Goal: Transaction & Acquisition: Purchase product/service

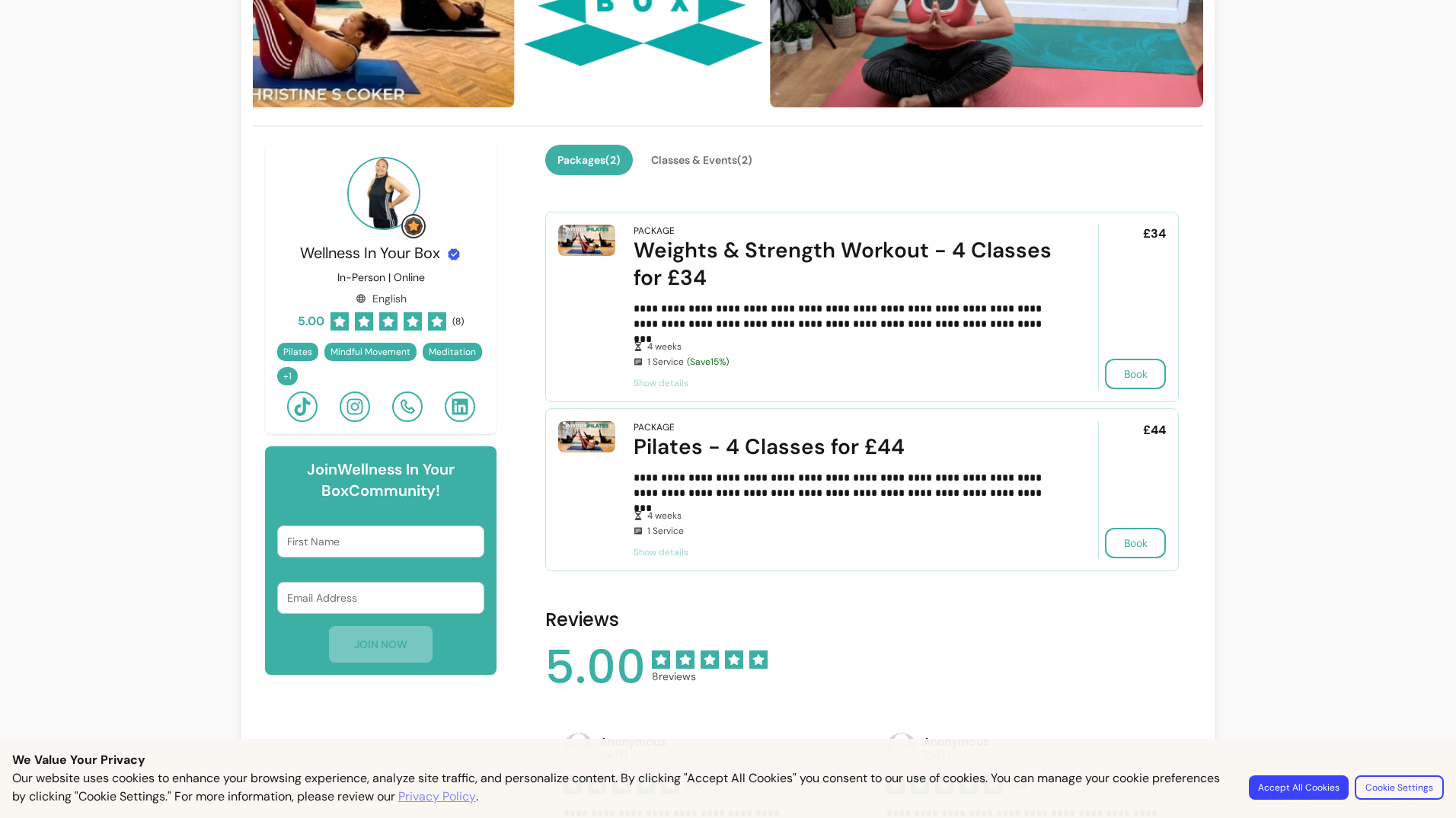
scroll to position [229, 0]
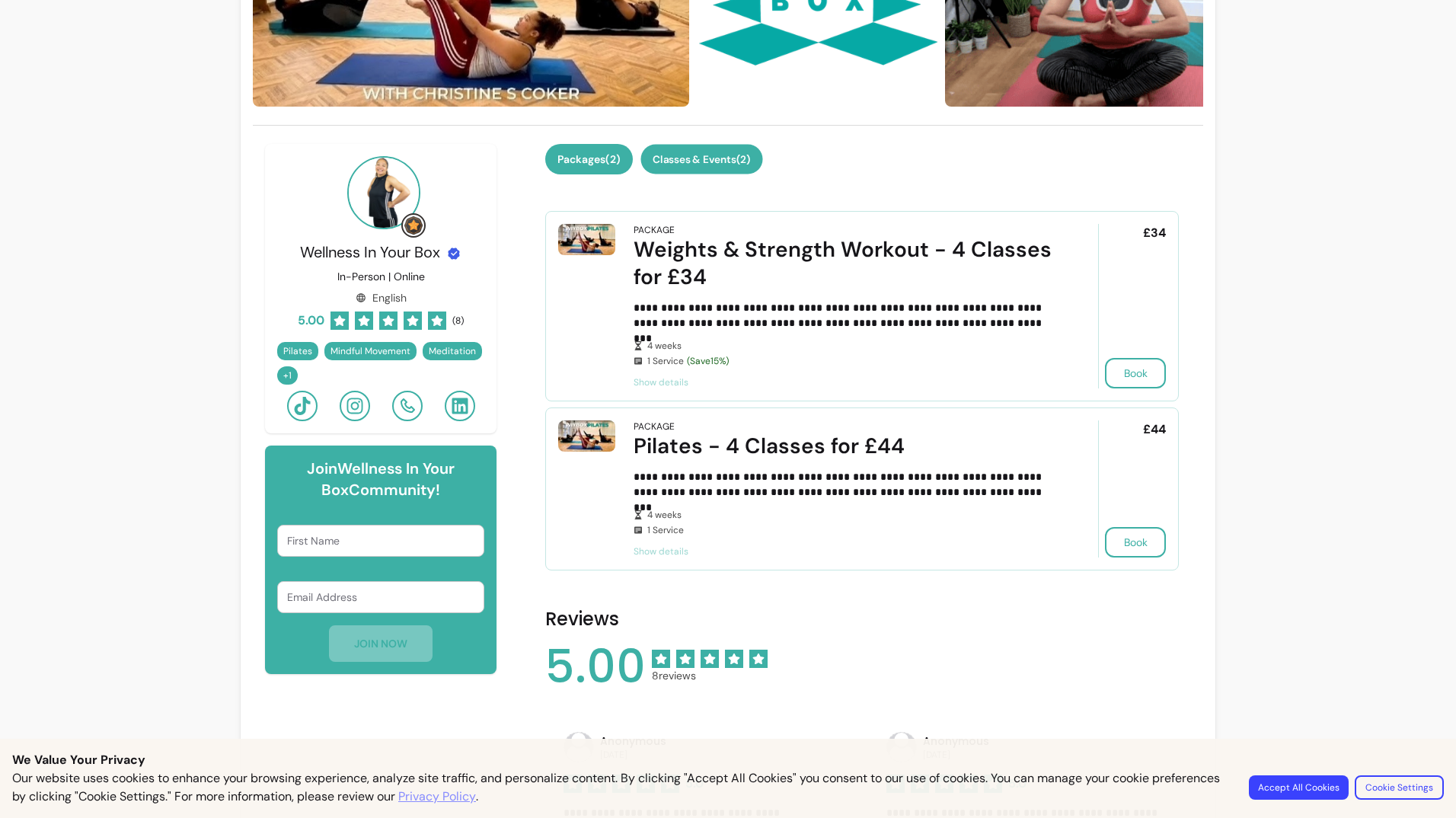
click at [704, 161] on button "Classes & Events ( 2 )" at bounding box center [702, 159] width 122 height 30
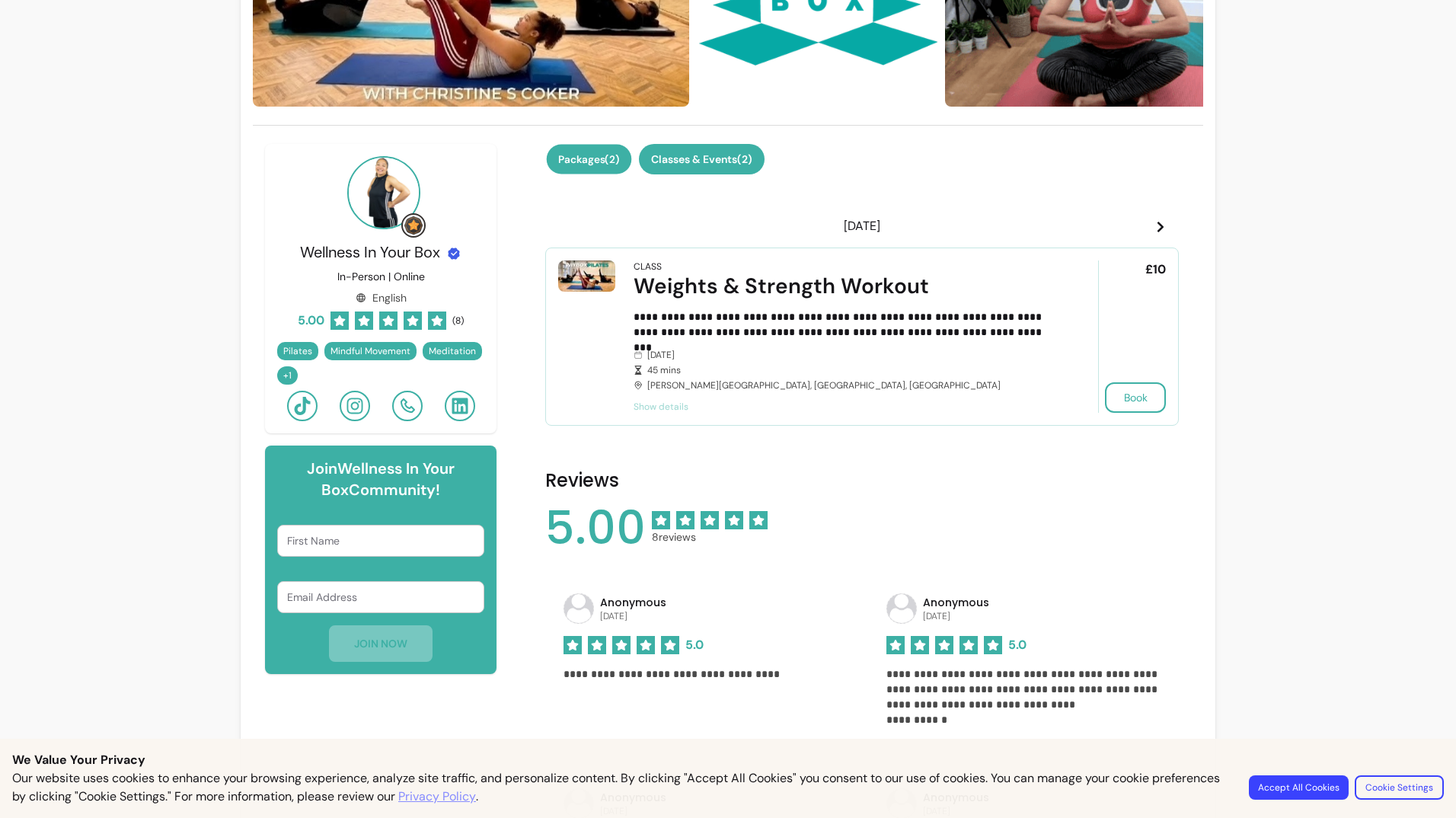
click at [579, 163] on button "Packages ( 2 )" at bounding box center [590, 159] width 86 height 30
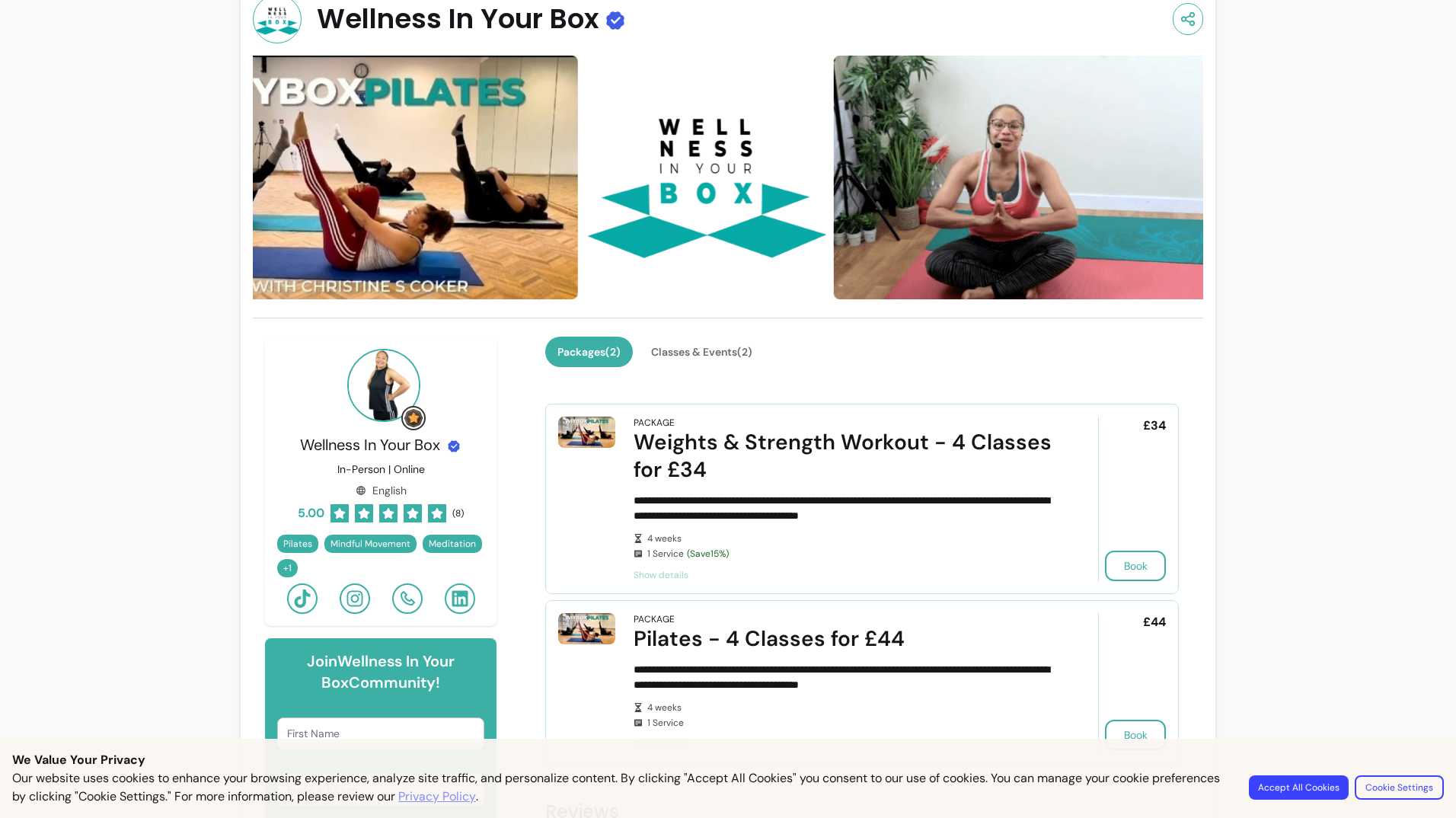
scroll to position [0, 0]
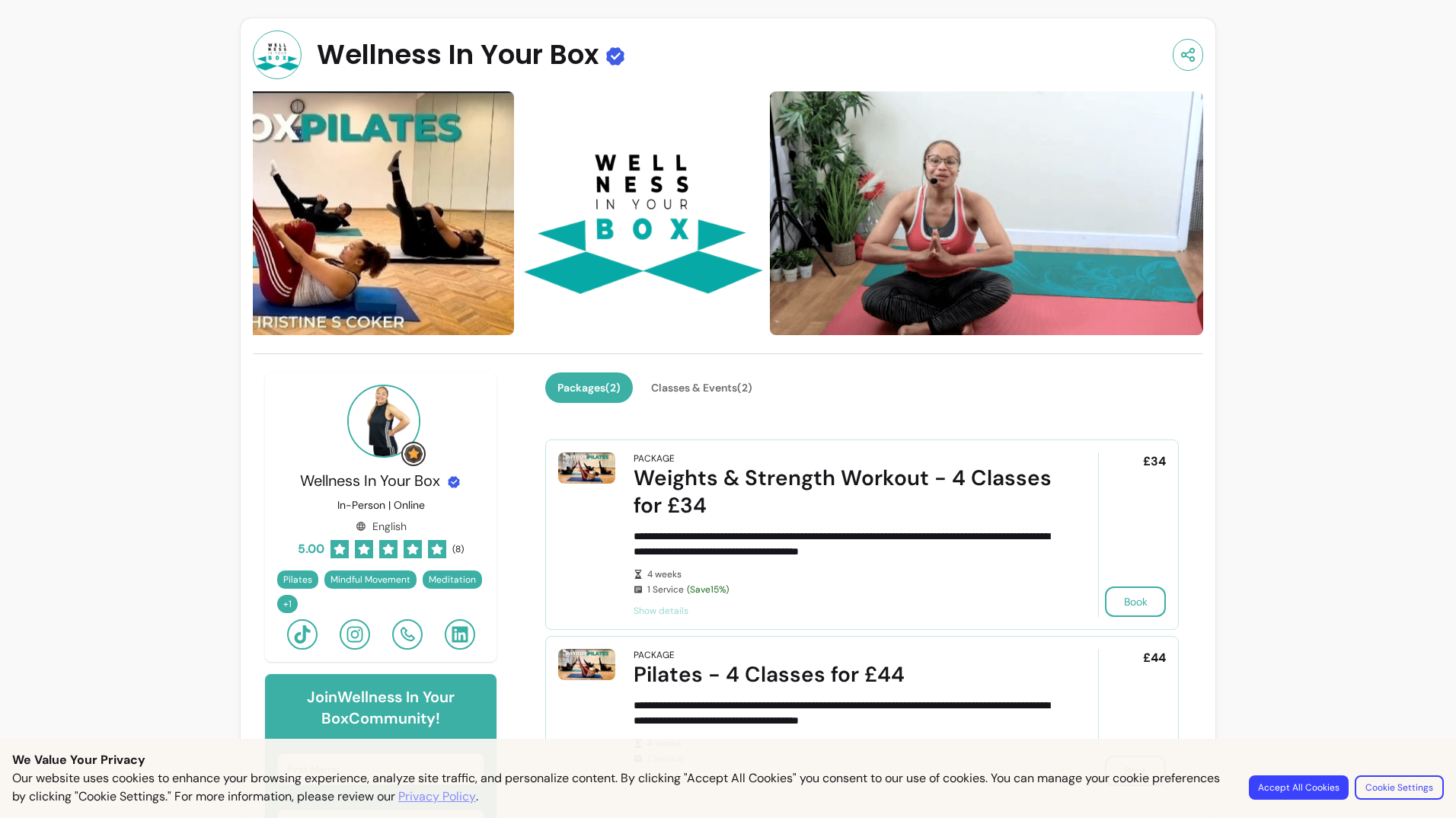
click at [666, 608] on span "Show details" at bounding box center [845, 610] width 422 height 12
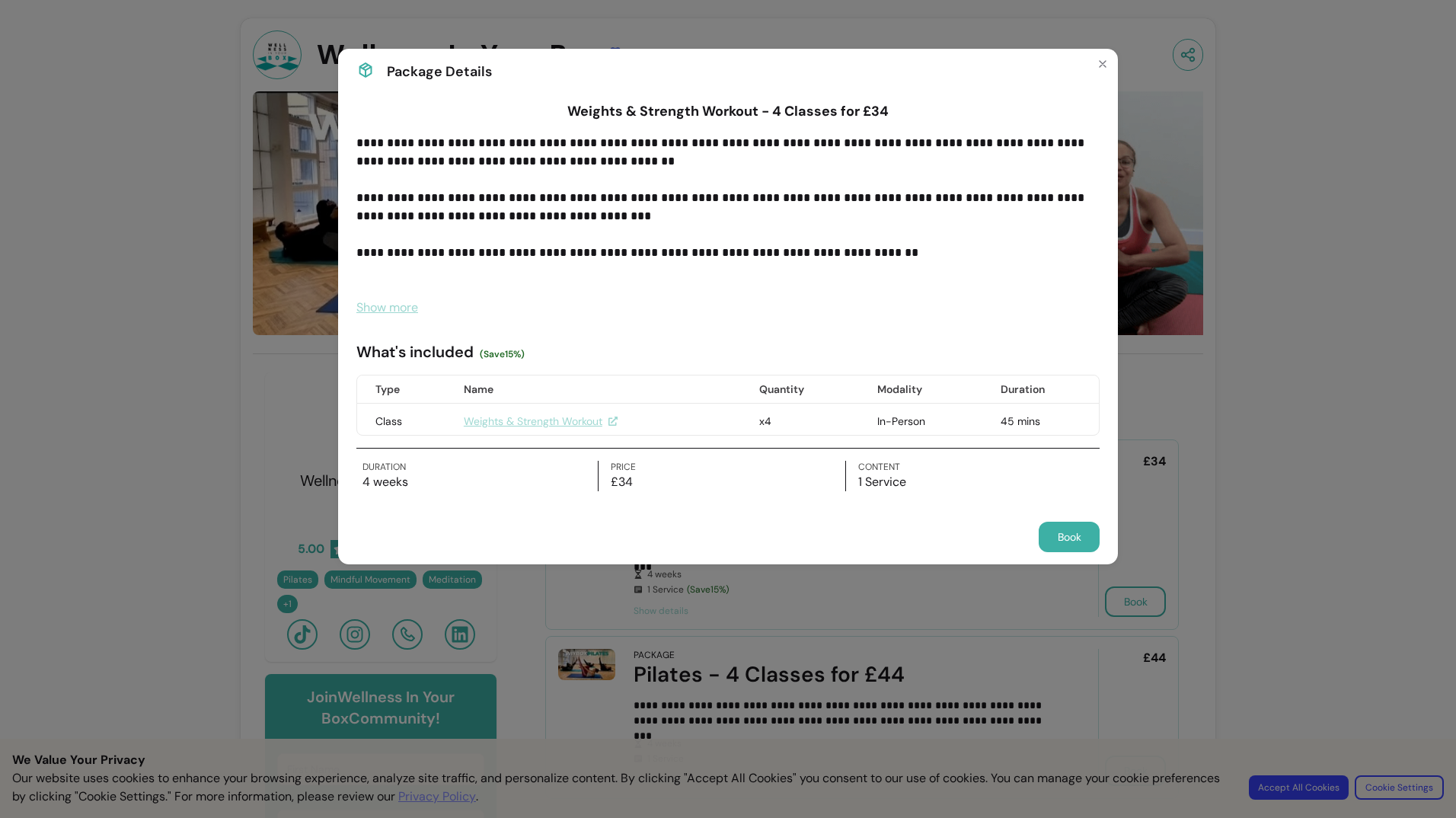
click at [389, 309] on span "Show more" at bounding box center [387, 307] width 61 height 16
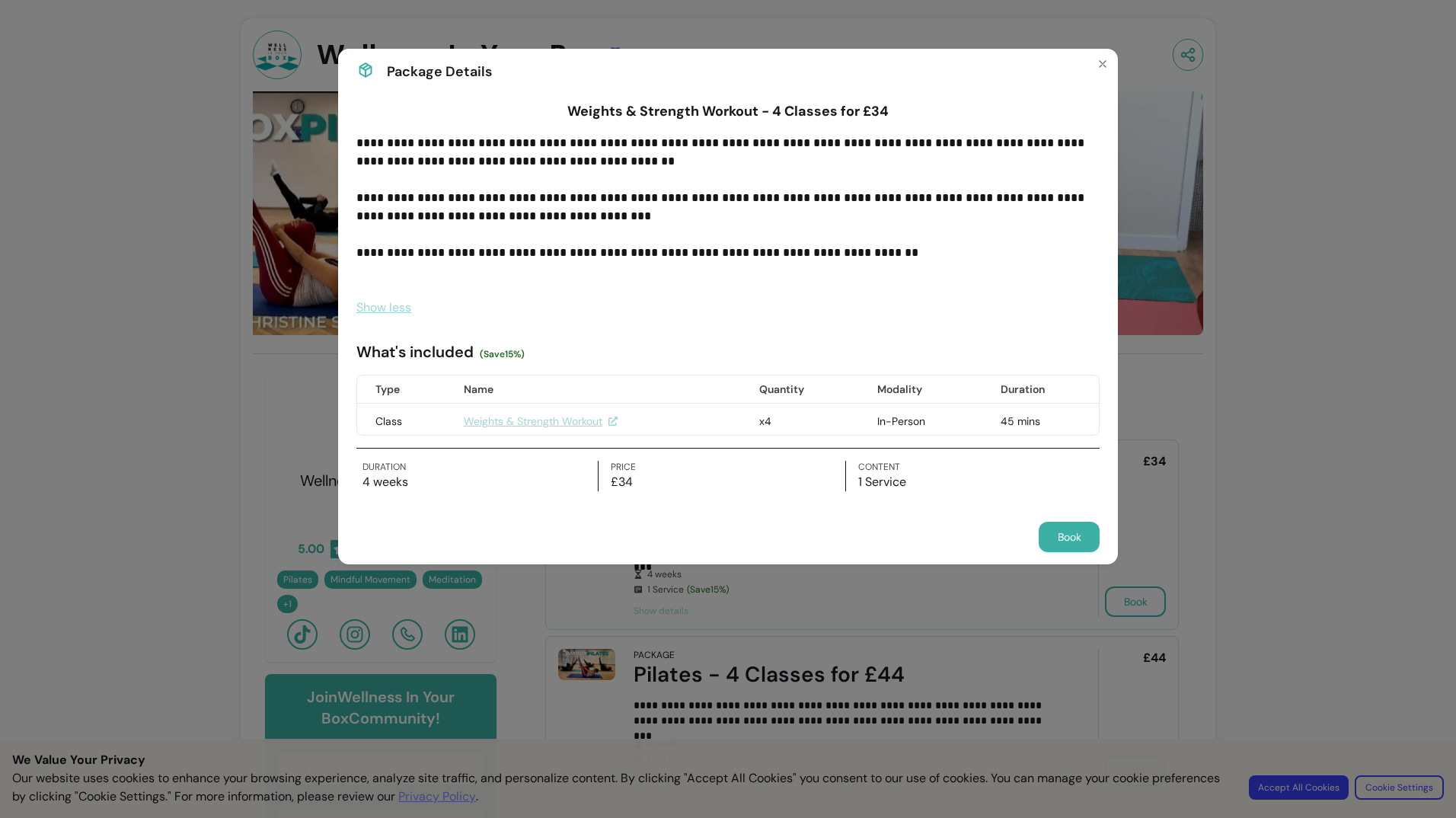
click at [576, 420] on link "Weights & Strength Workout" at bounding box center [541, 421] width 154 height 16
click at [1101, 65] on icon "Close" at bounding box center [1103, 64] width 12 height 12
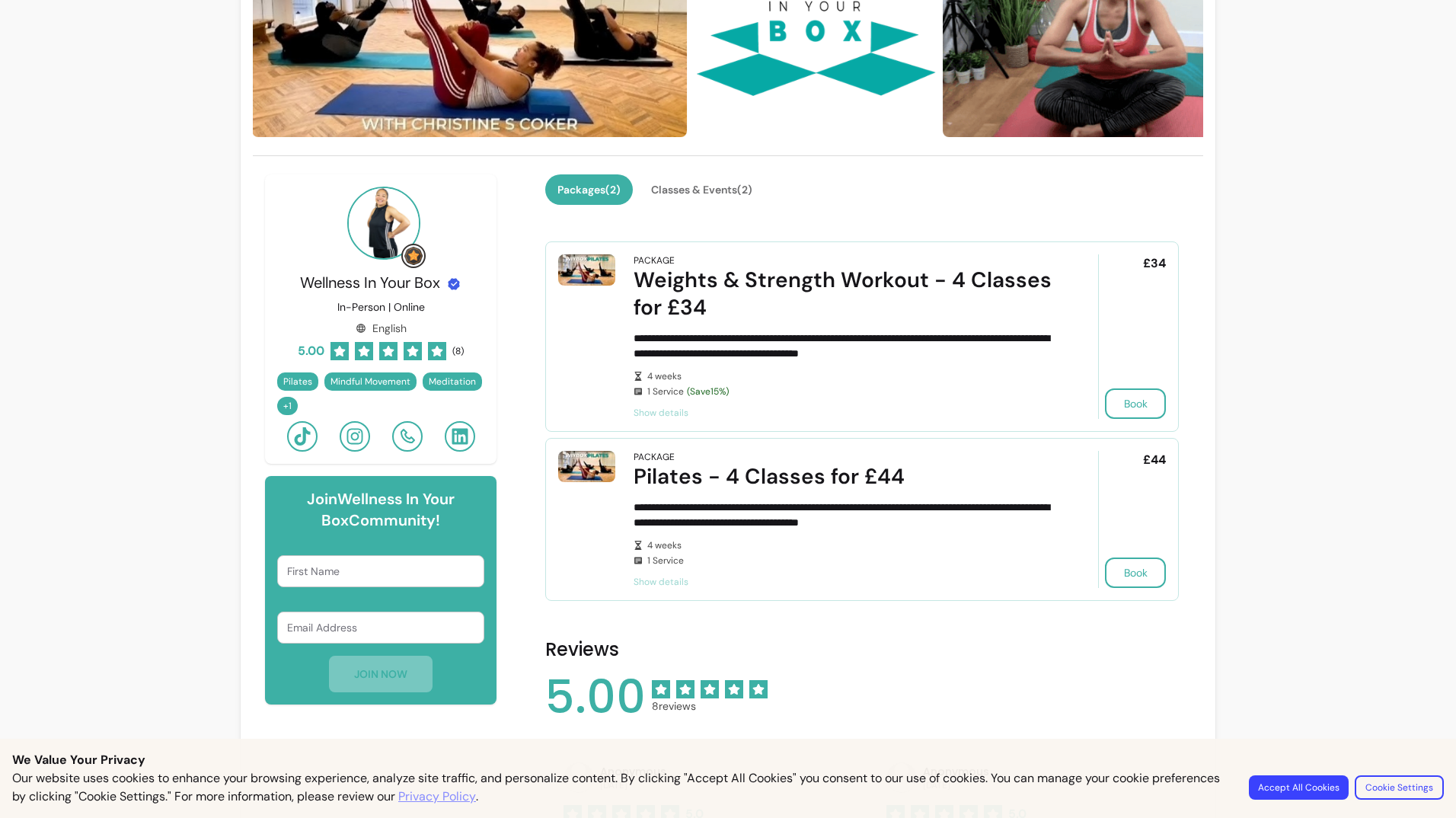
scroll to position [152, 0]
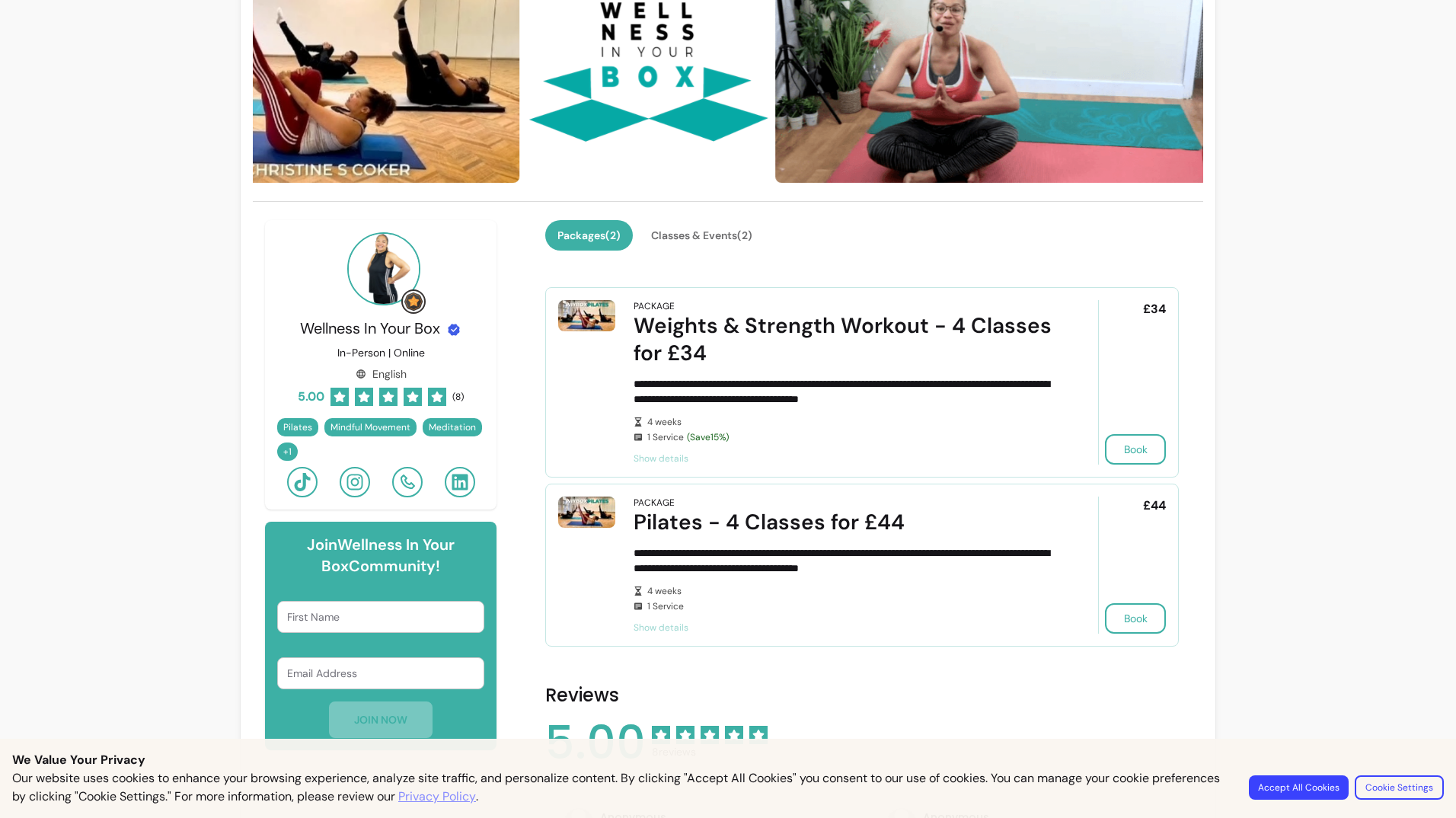
click at [663, 458] on span "Show details" at bounding box center [845, 459] width 422 height 12
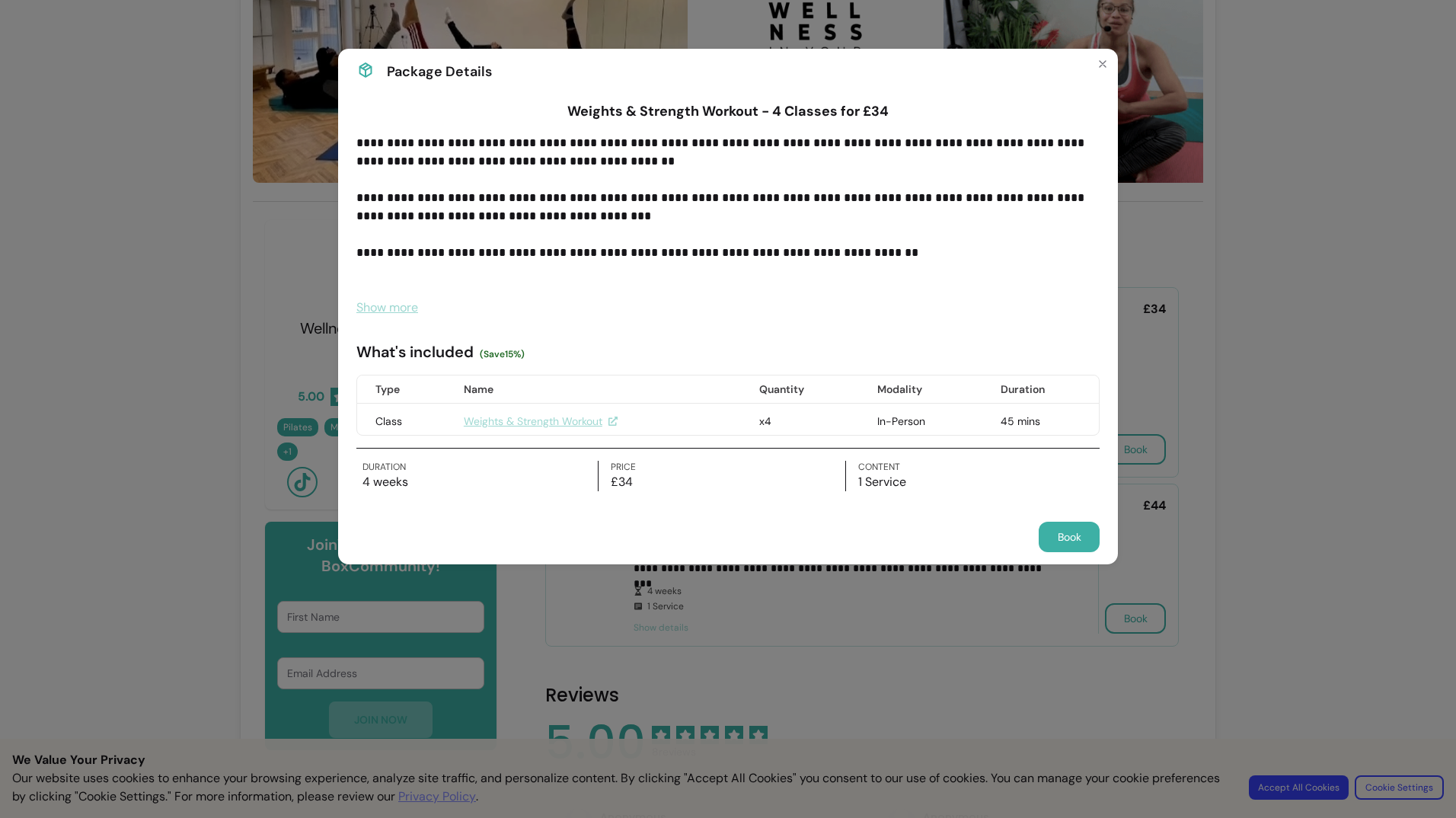
click at [1062, 541] on button "Book" at bounding box center [1069, 537] width 61 height 30
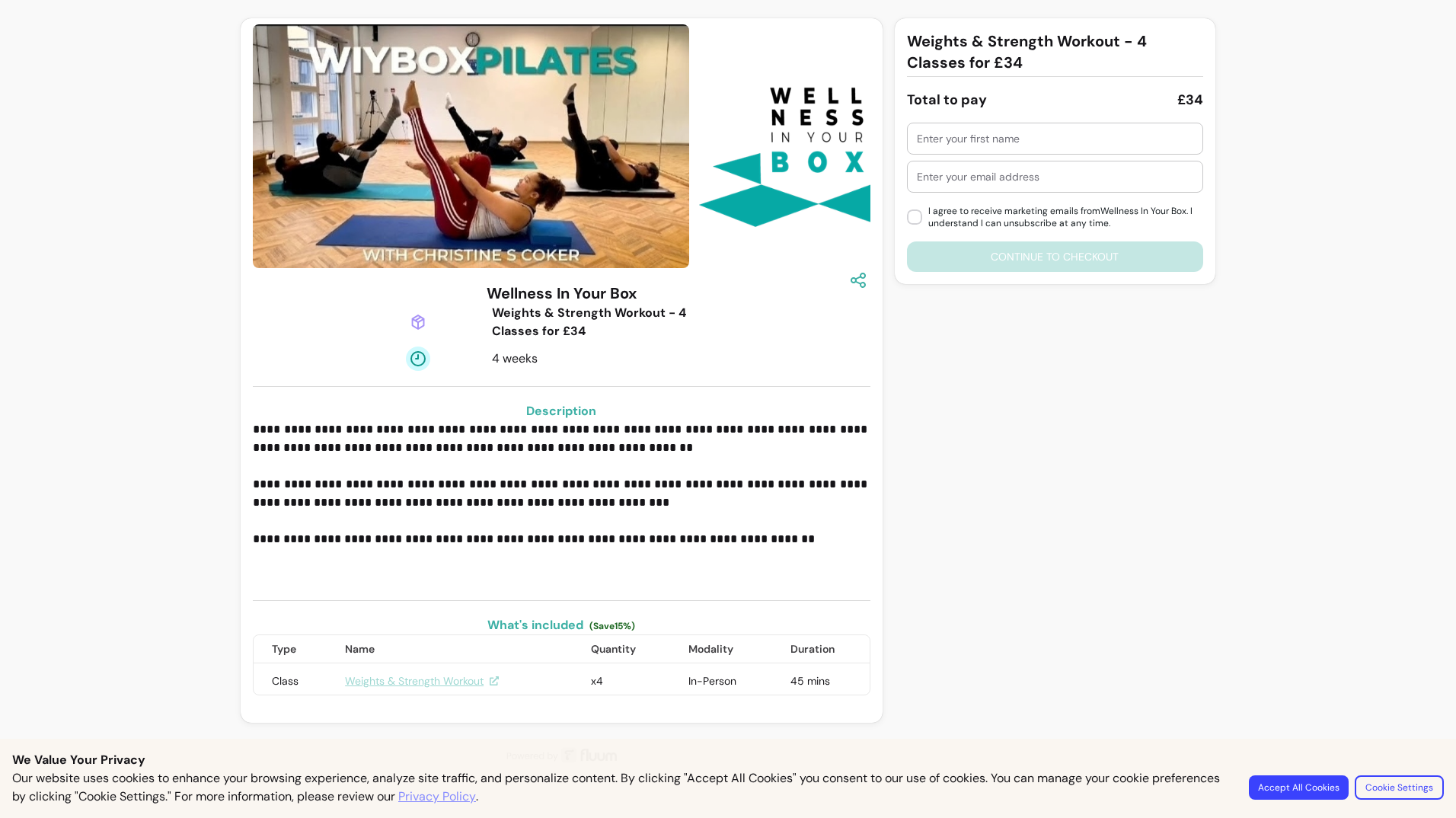
click at [988, 131] on input "text" at bounding box center [1055, 138] width 276 height 16
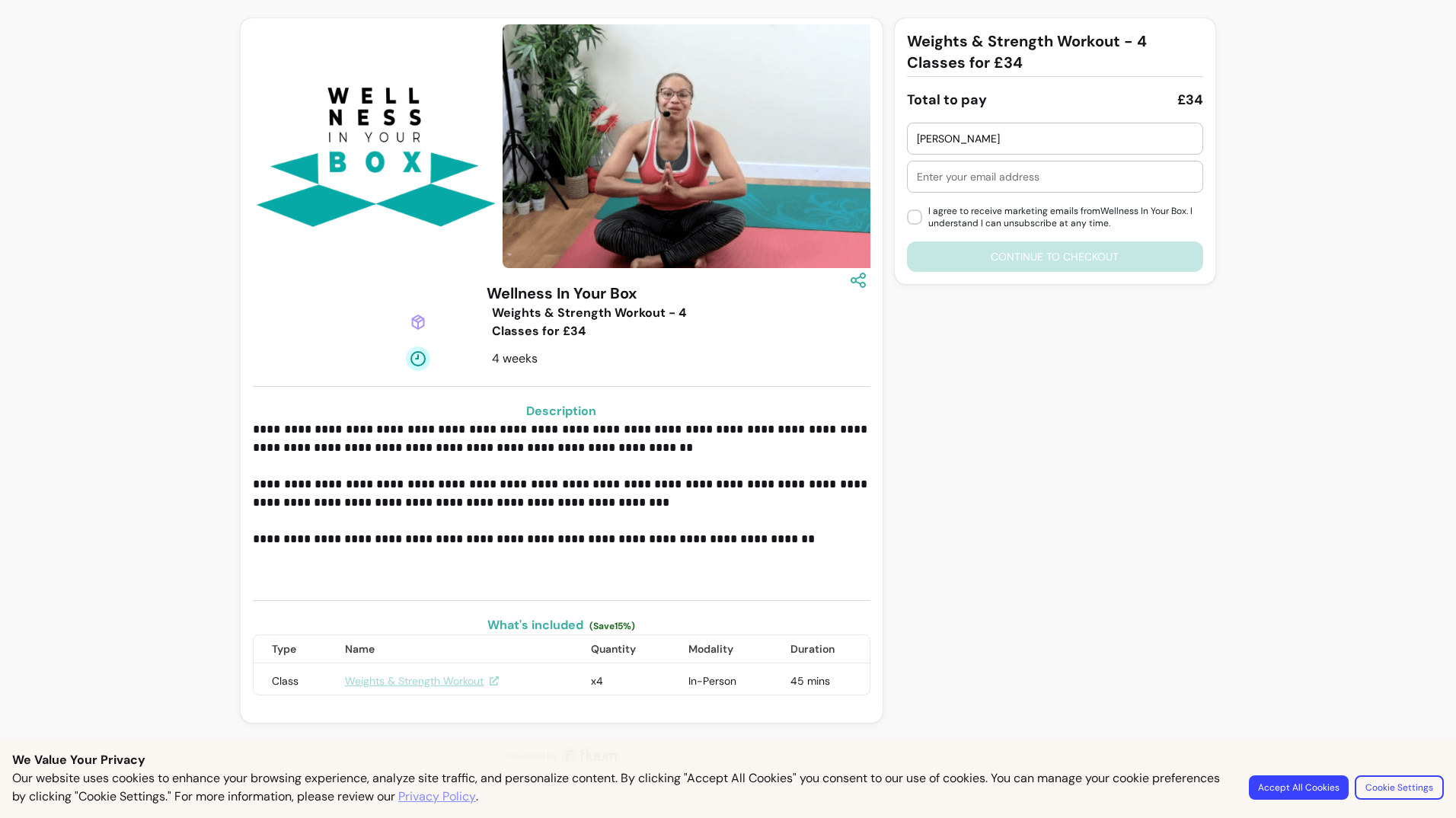
type input "Yvonne"
click at [996, 170] on div at bounding box center [1055, 177] width 276 height 30
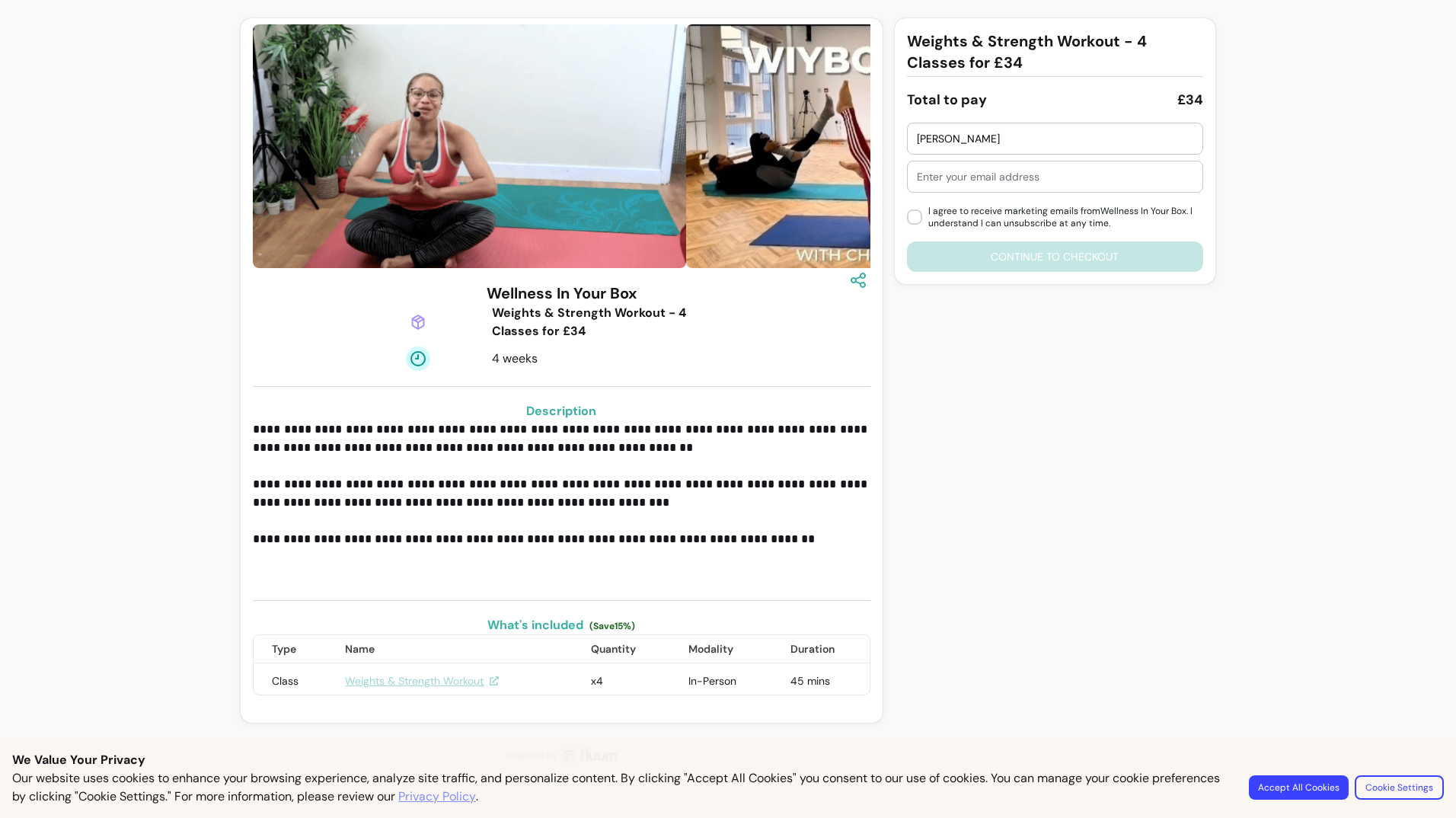
click at [1006, 175] on input "text" at bounding box center [1055, 177] width 276 height 16
type input "y.hersevoort@ntlworld.com"
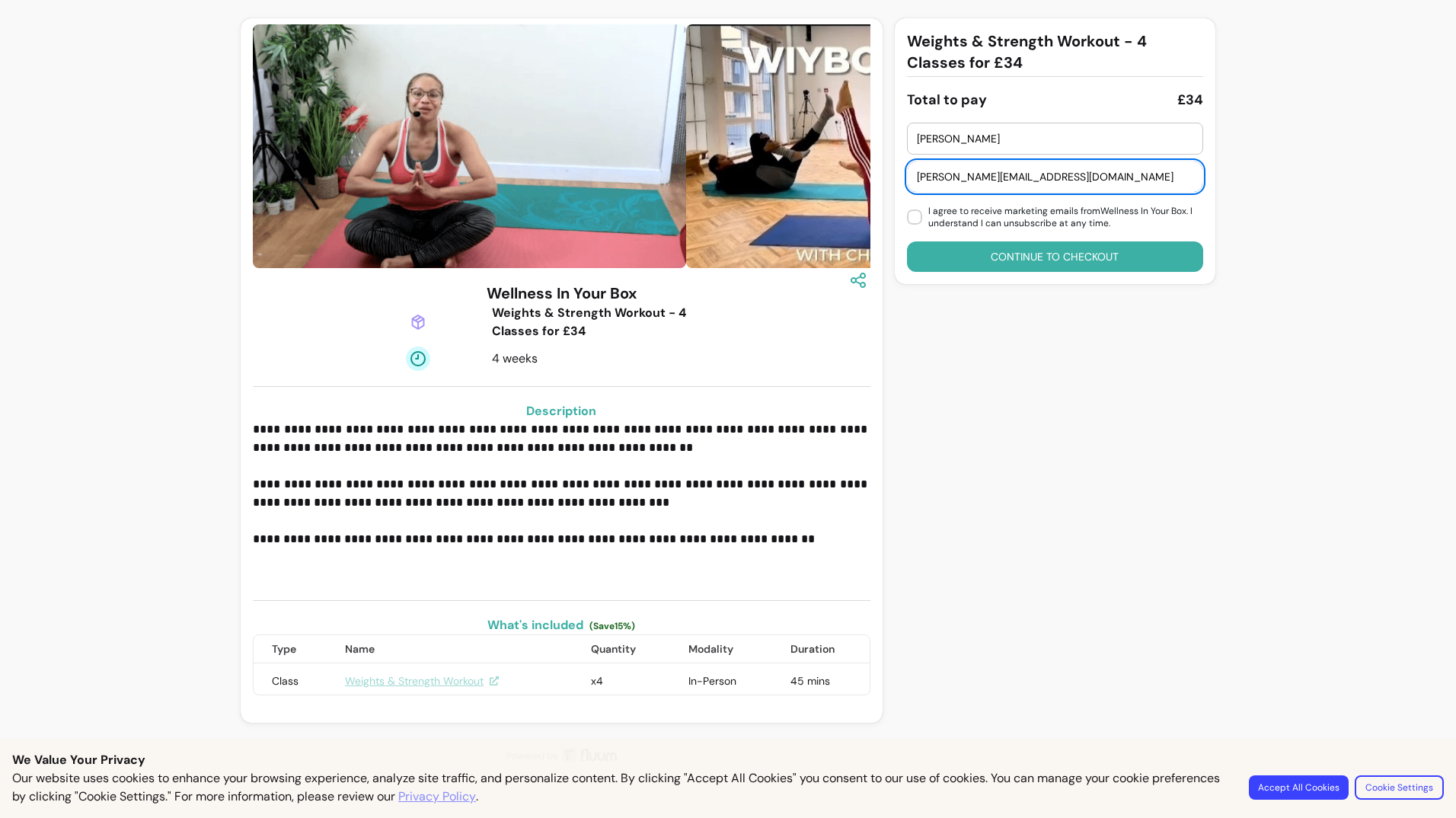
click at [1013, 258] on button "Continue to checkout" at bounding box center [1055, 256] width 296 height 30
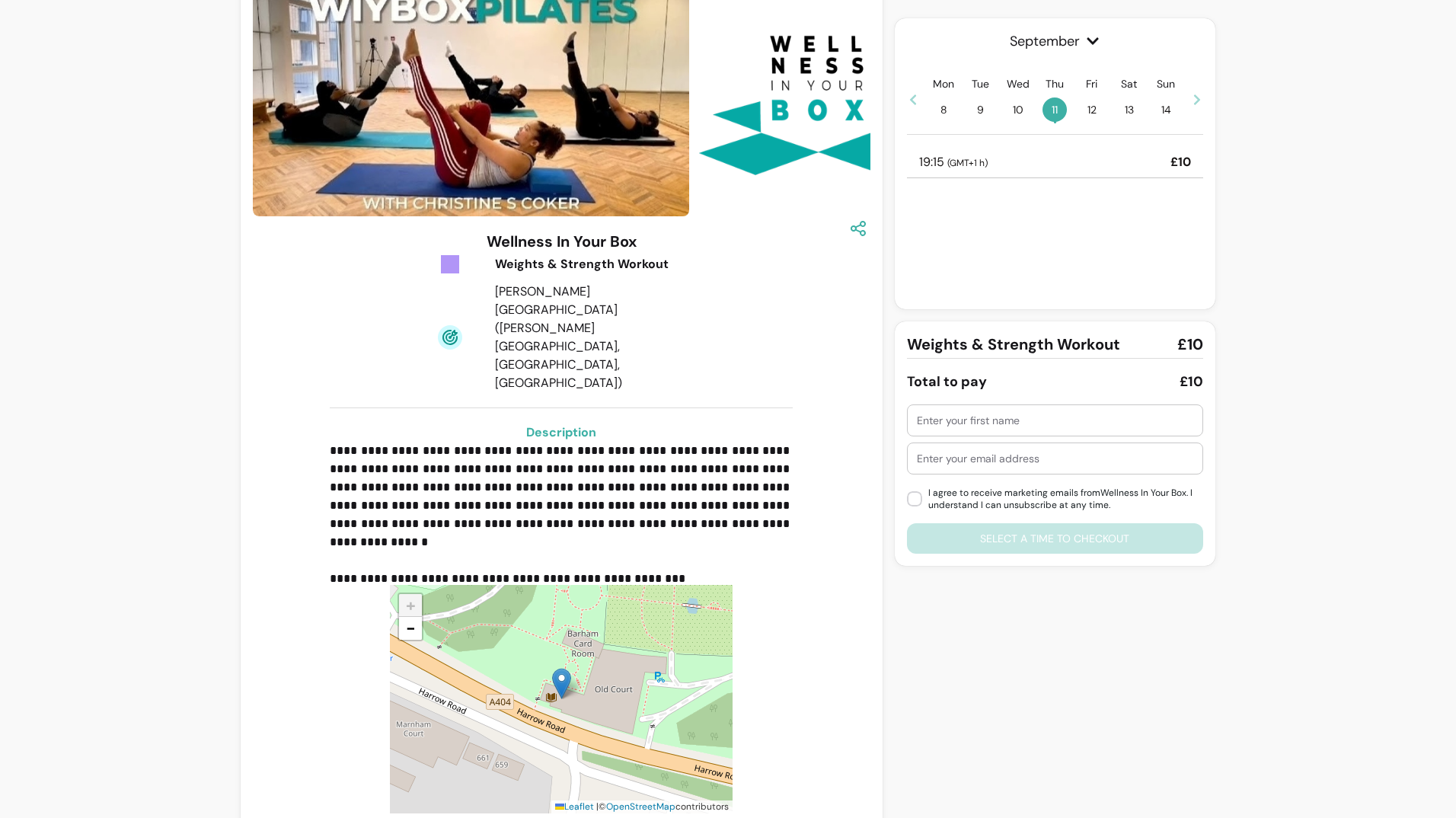
scroll to position [84, 0]
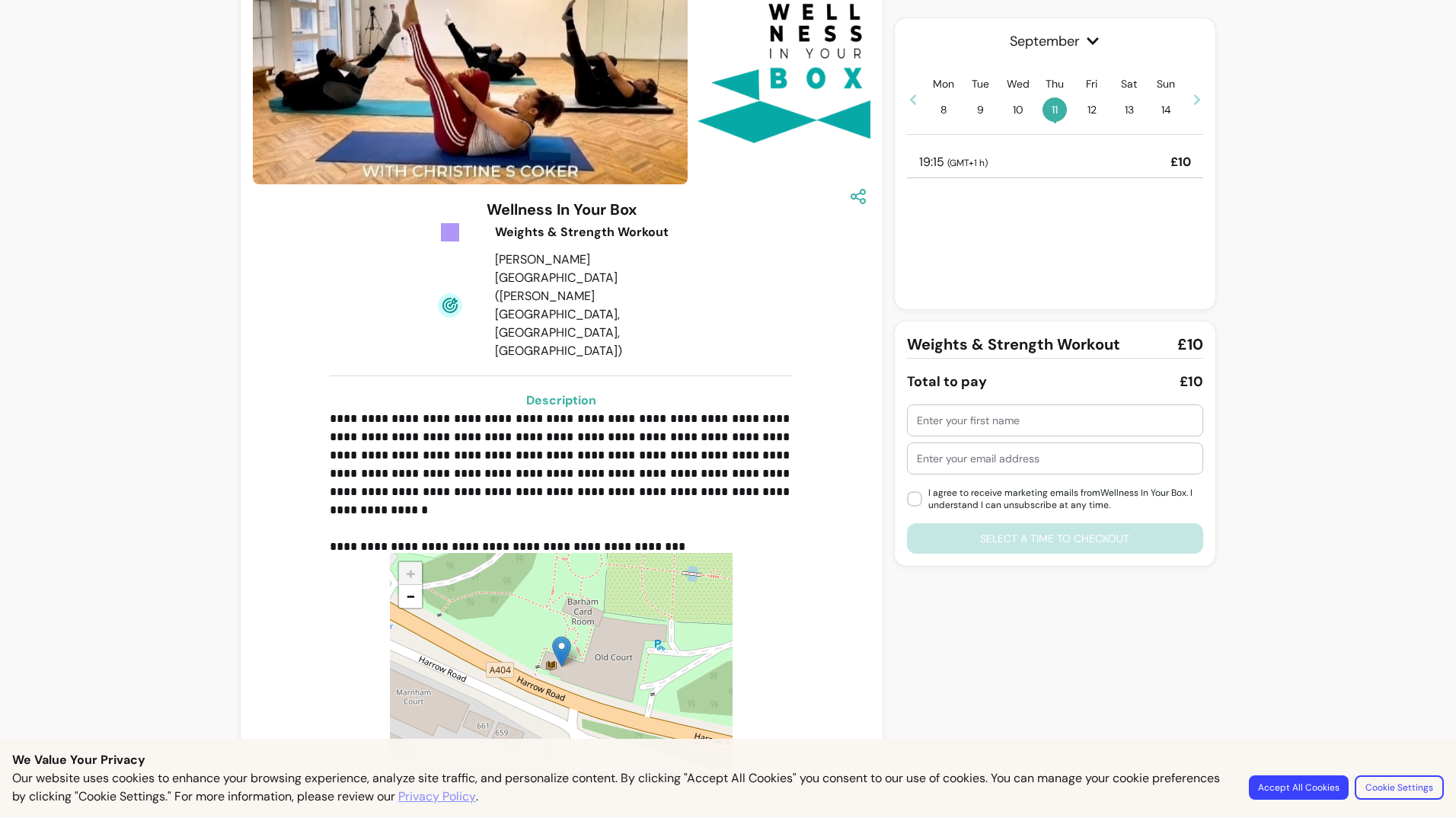
click at [995, 416] on input "text" at bounding box center [1055, 421] width 276 height 16
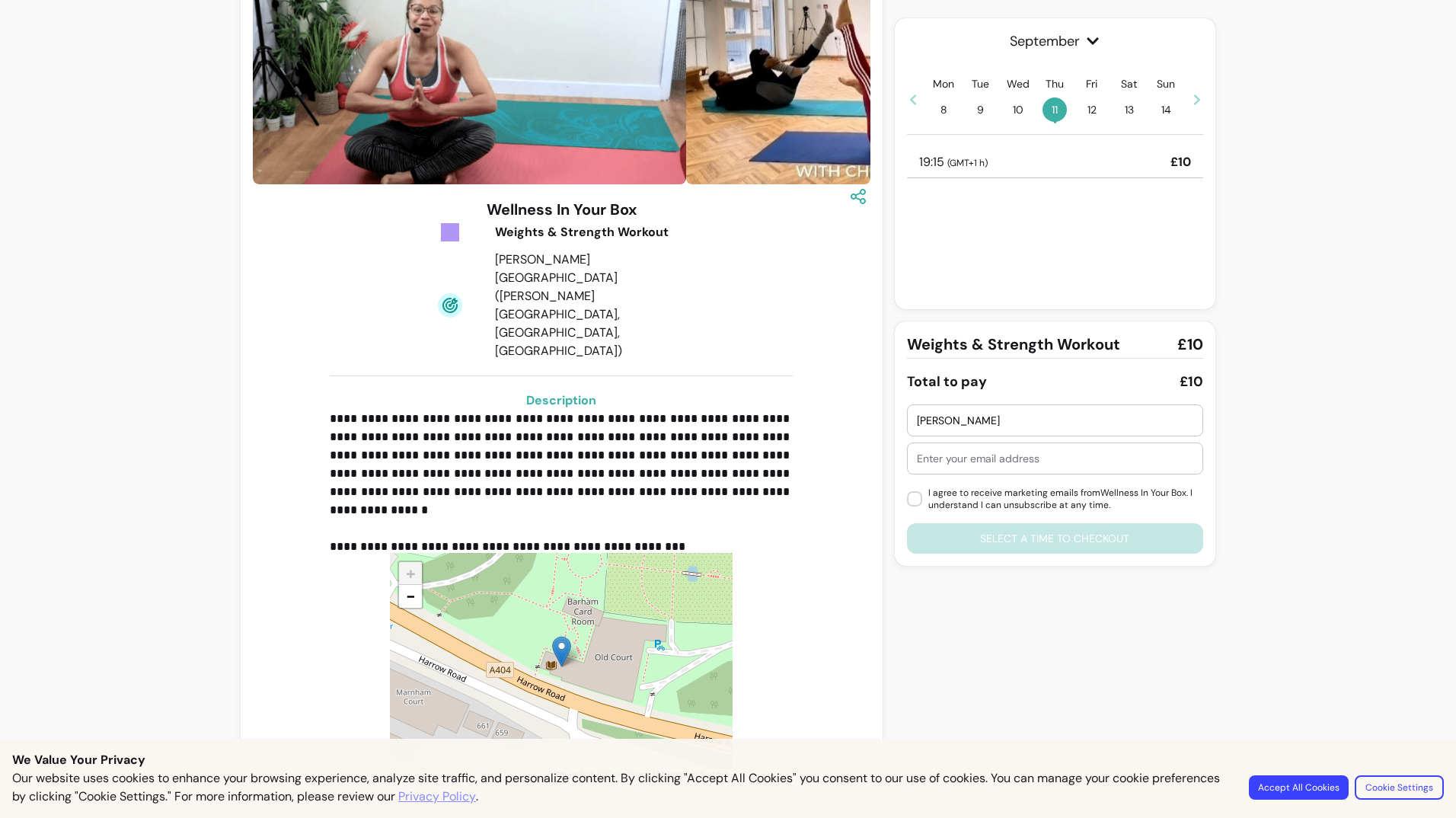
type input "Yvonne"
click at [986, 470] on div at bounding box center [1055, 458] width 276 height 30
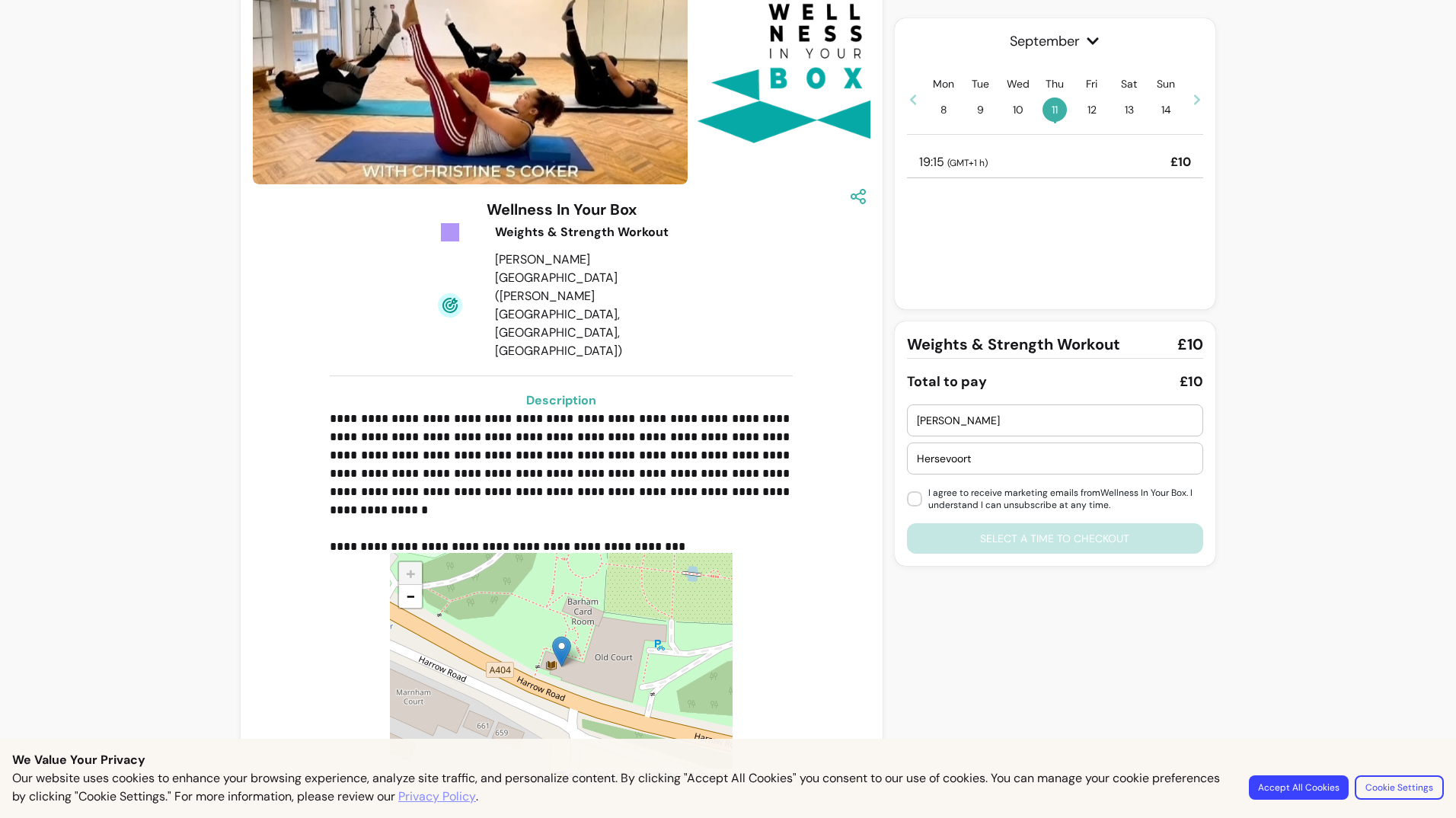
type input "Hersevoort"
click at [1079, 533] on div "Yvonne Hersevoort I agree to receive marketing emails from Wellness In Your Box…" at bounding box center [1055, 479] width 296 height 149
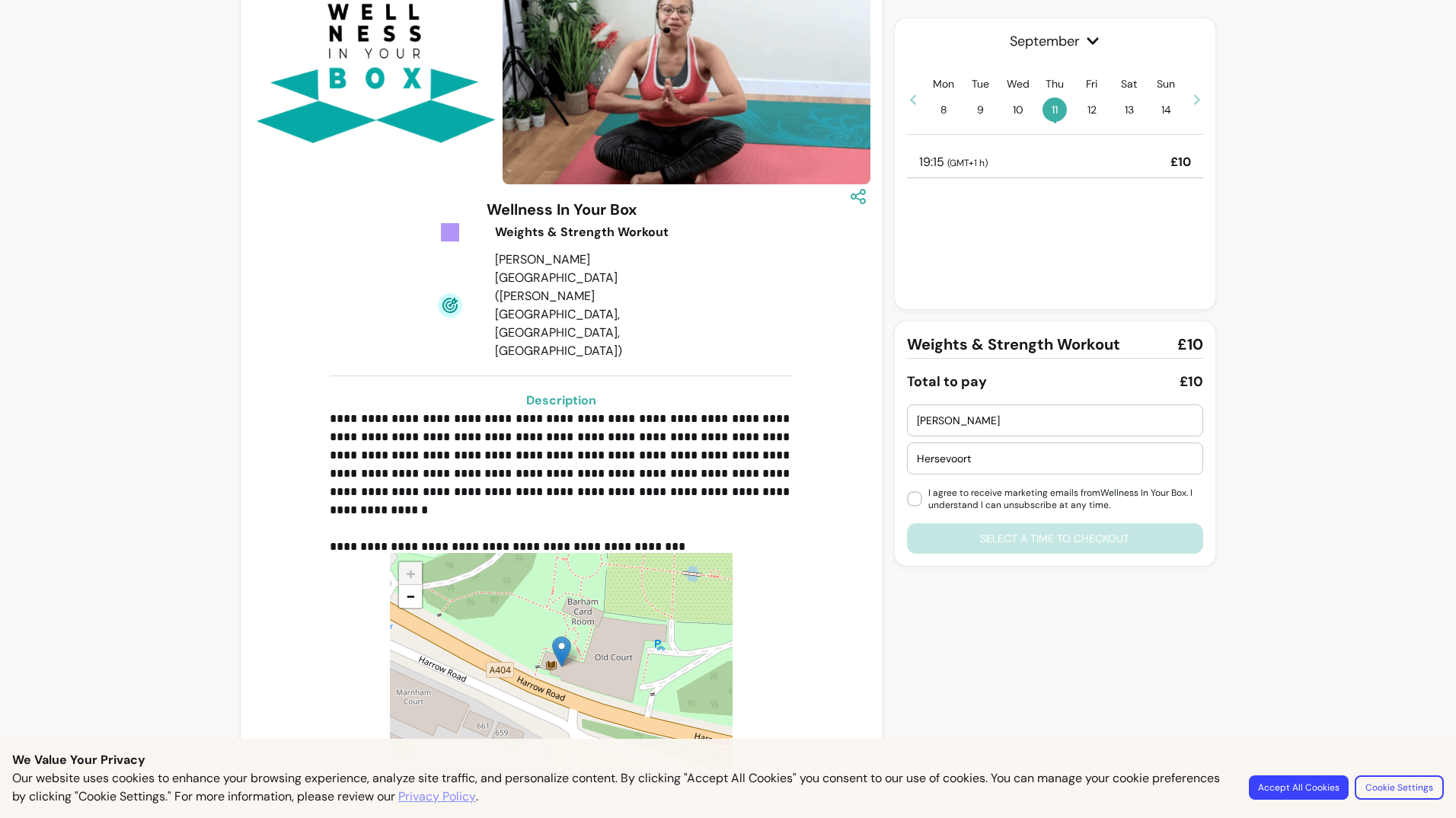
click at [1054, 108] on span "11 •" at bounding box center [1055, 109] width 24 height 24
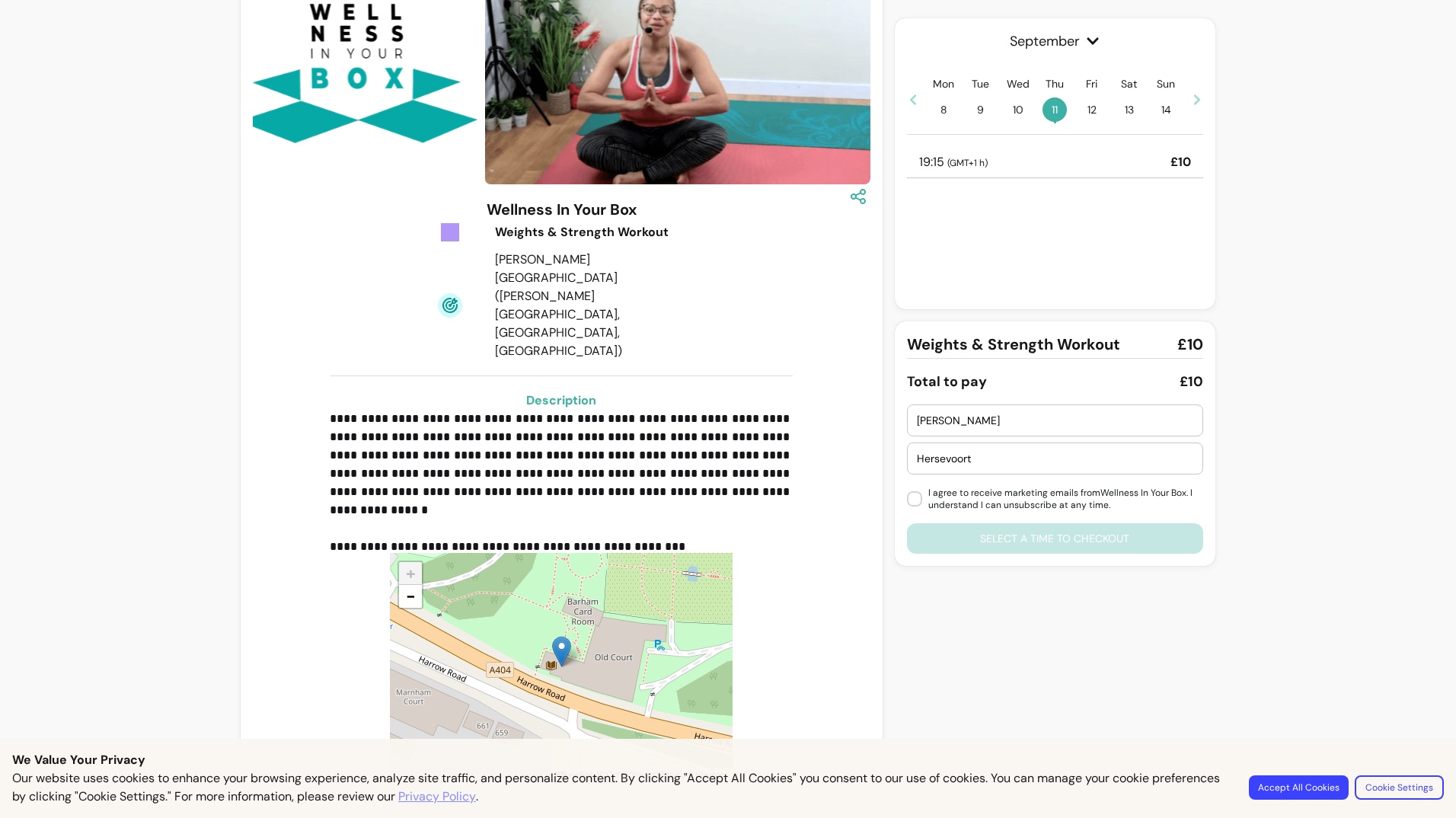
click at [954, 163] on span "( GMT+1 h )" at bounding box center [968, 163] width 40 height 12
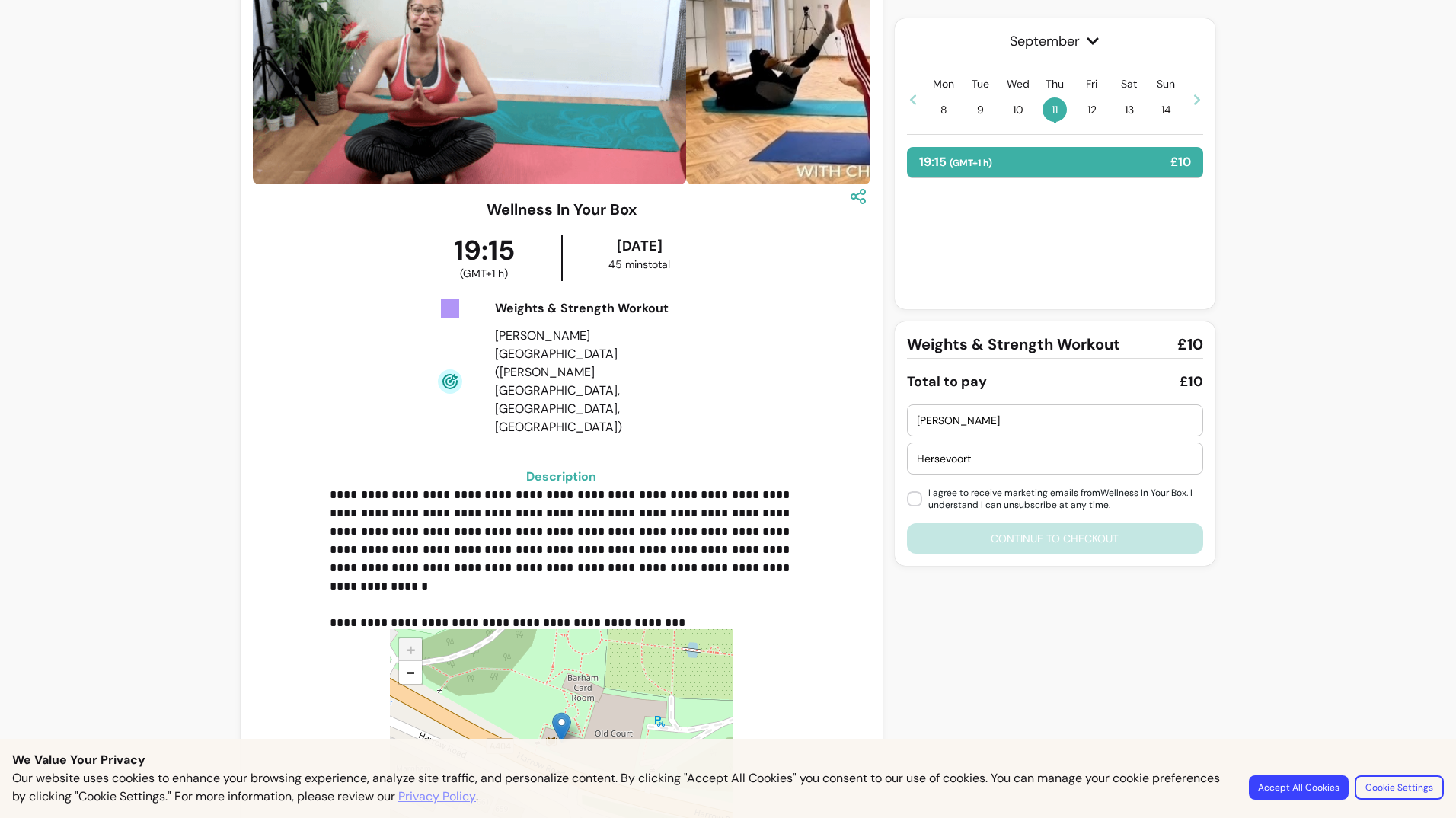
click at [1055, 542] on div "Yvonne Hersevoort I agree to receive marketing emails from Wellness In Your Box…" at bounding box center [1055, 479] width 296 height 149
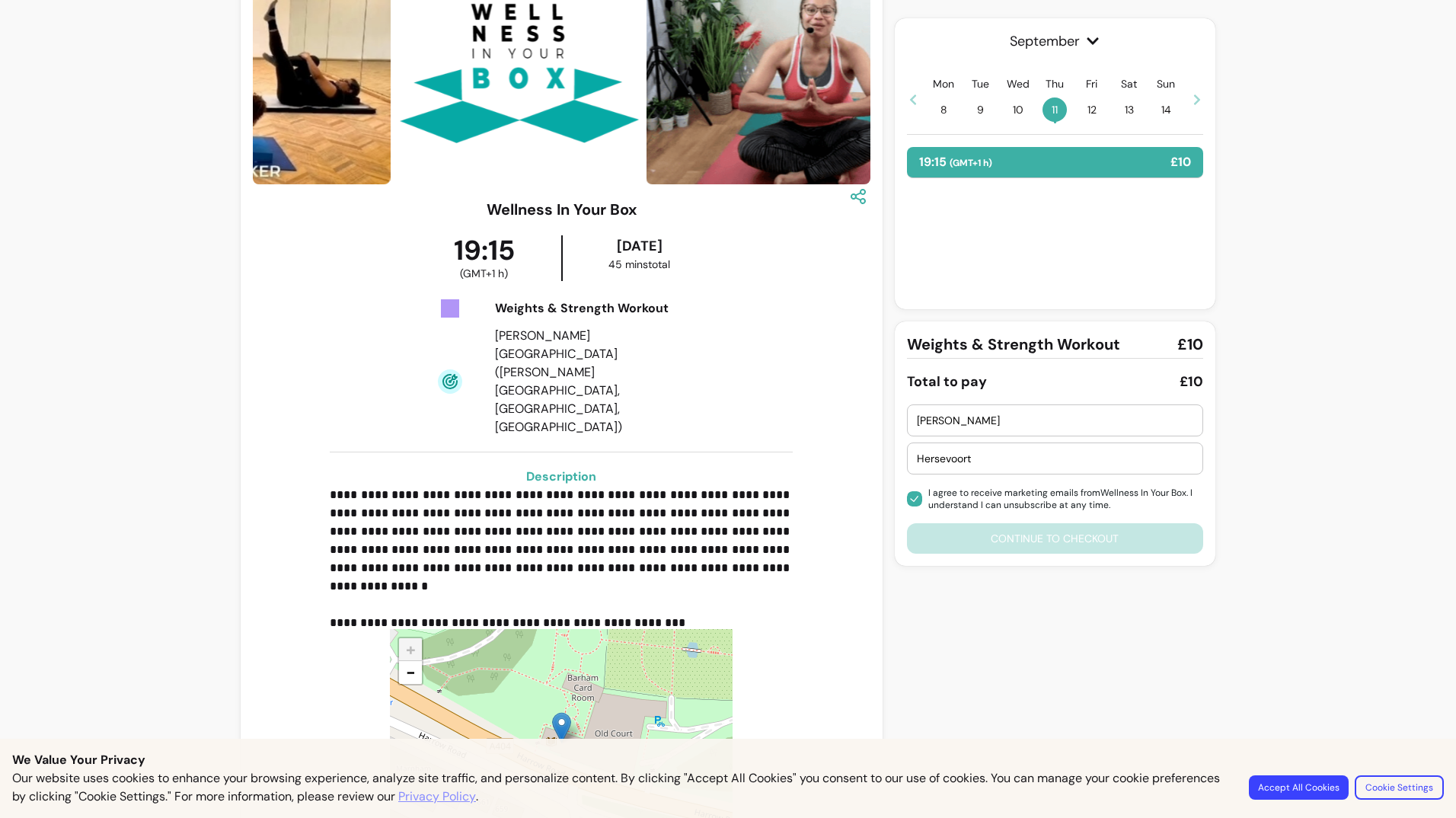
click at [1078, 543] on div "Yvonne Hersevoort I agree to receive marketing emails from Wellness In Your Box…" at bounding box center [1055, 479] width 296 height 149
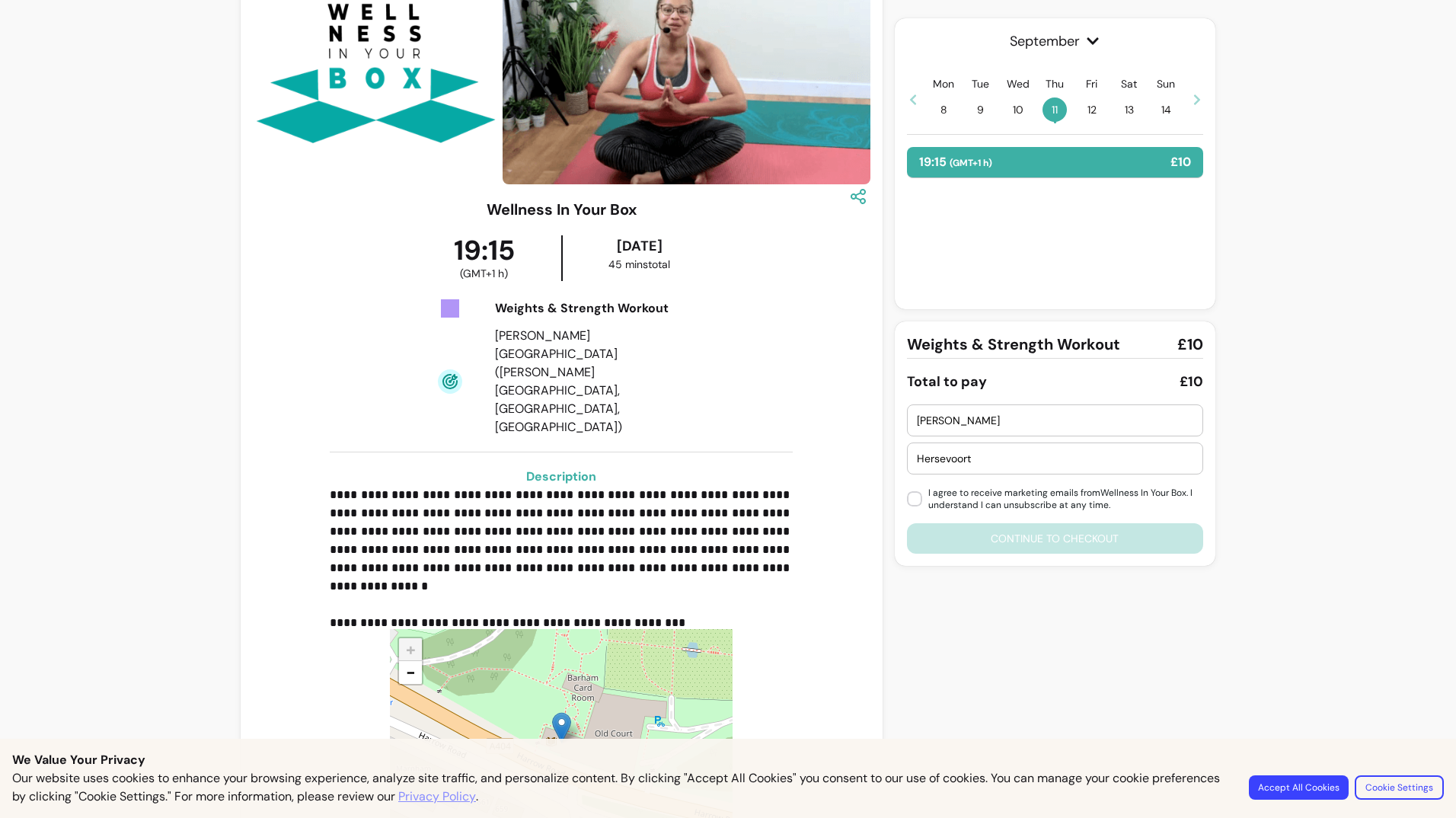
click at [1100, 162] on div "19:15 ( GMT+1 h ) £10" at bounding box center [1055, 163] width 296 height 31
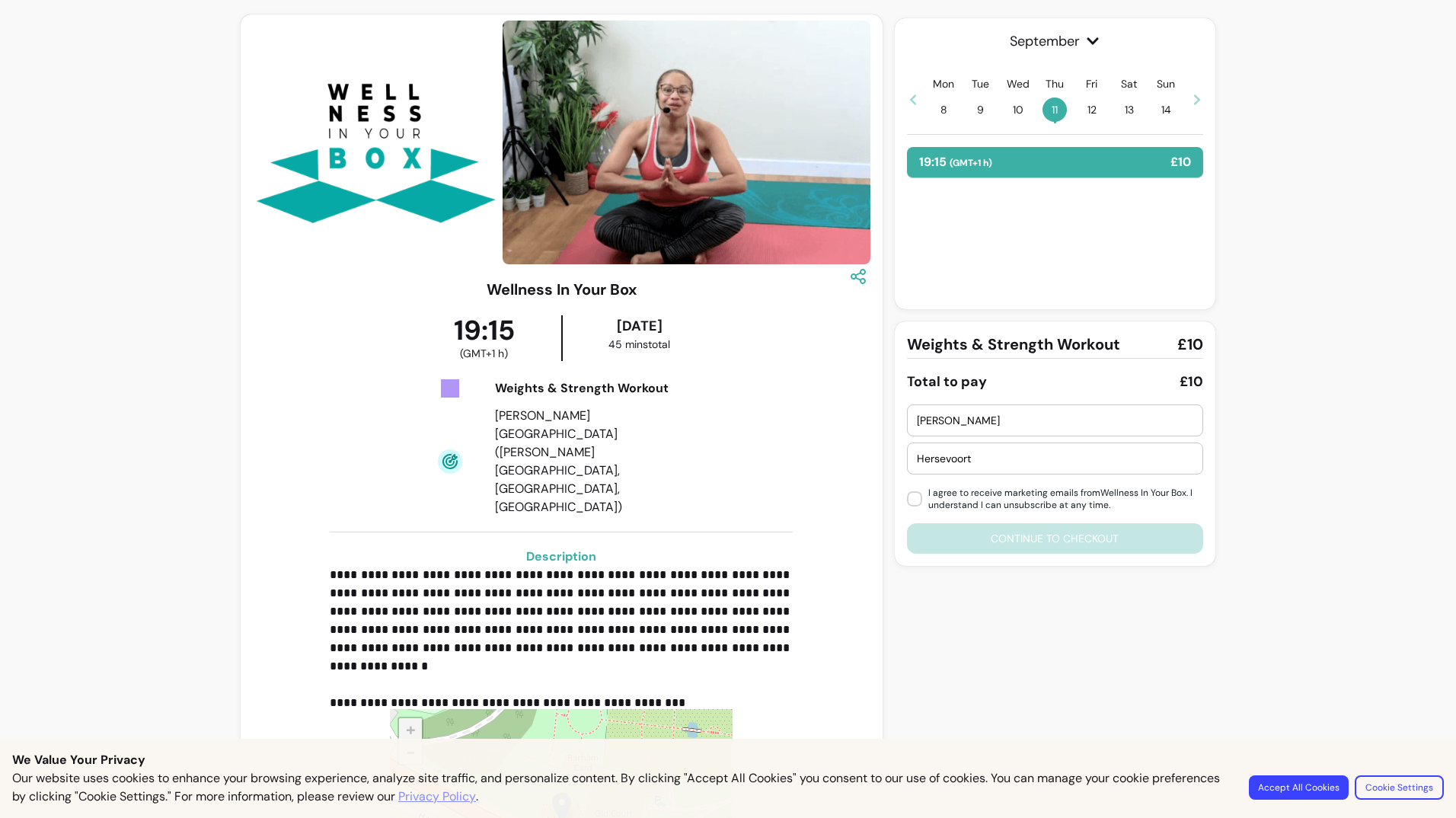
scroll to position [0, 0]
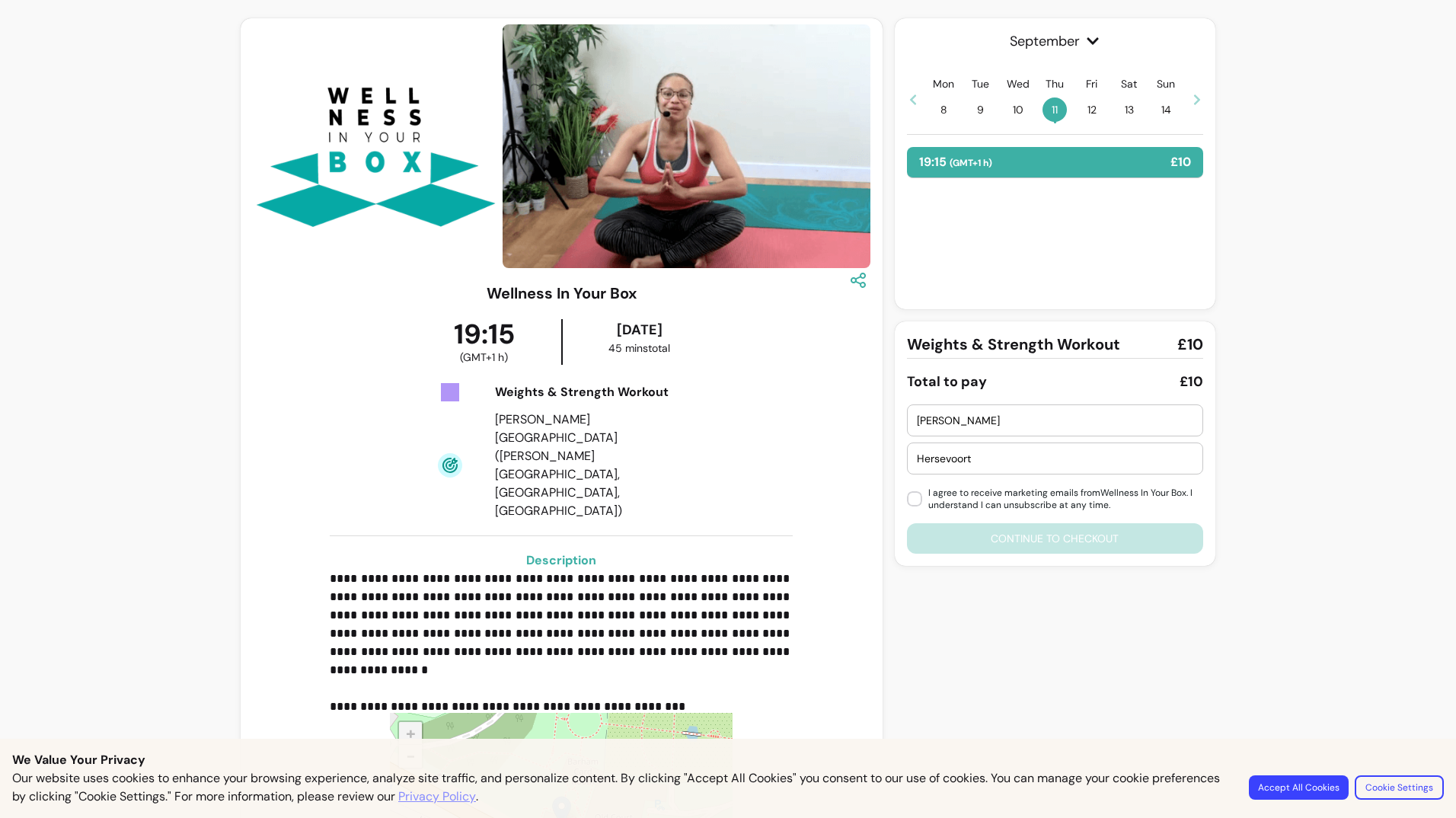
click at [958, 410] on div "Yvonne" at bounding box center [1055, 420] width 276 height 30
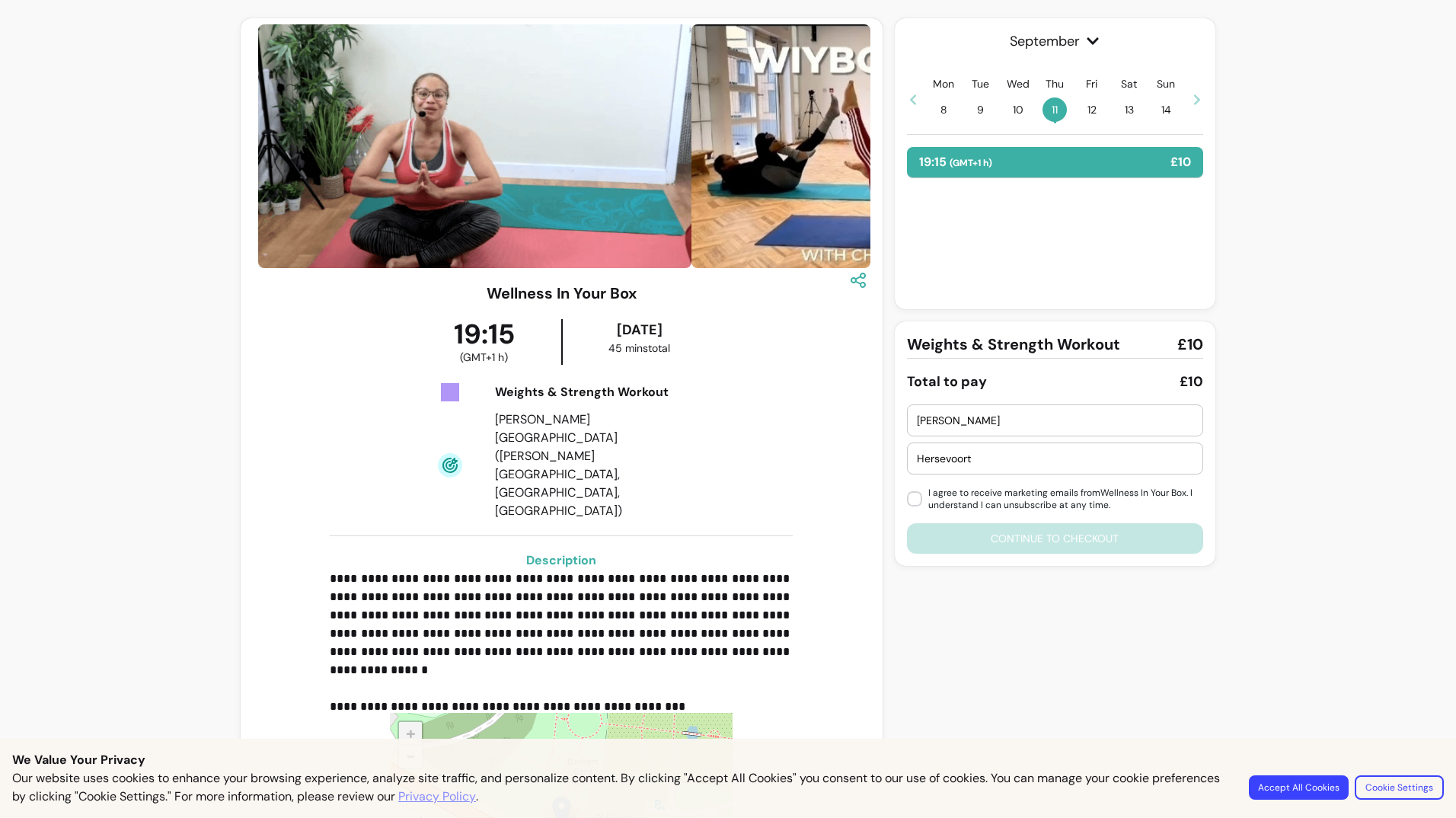
click at [1013, 537] on div "Yvonne Hersevoort I agree to receive marketing emails from Wellness In Your Box…" at bounding box center [1055, 479] width 296 height 149
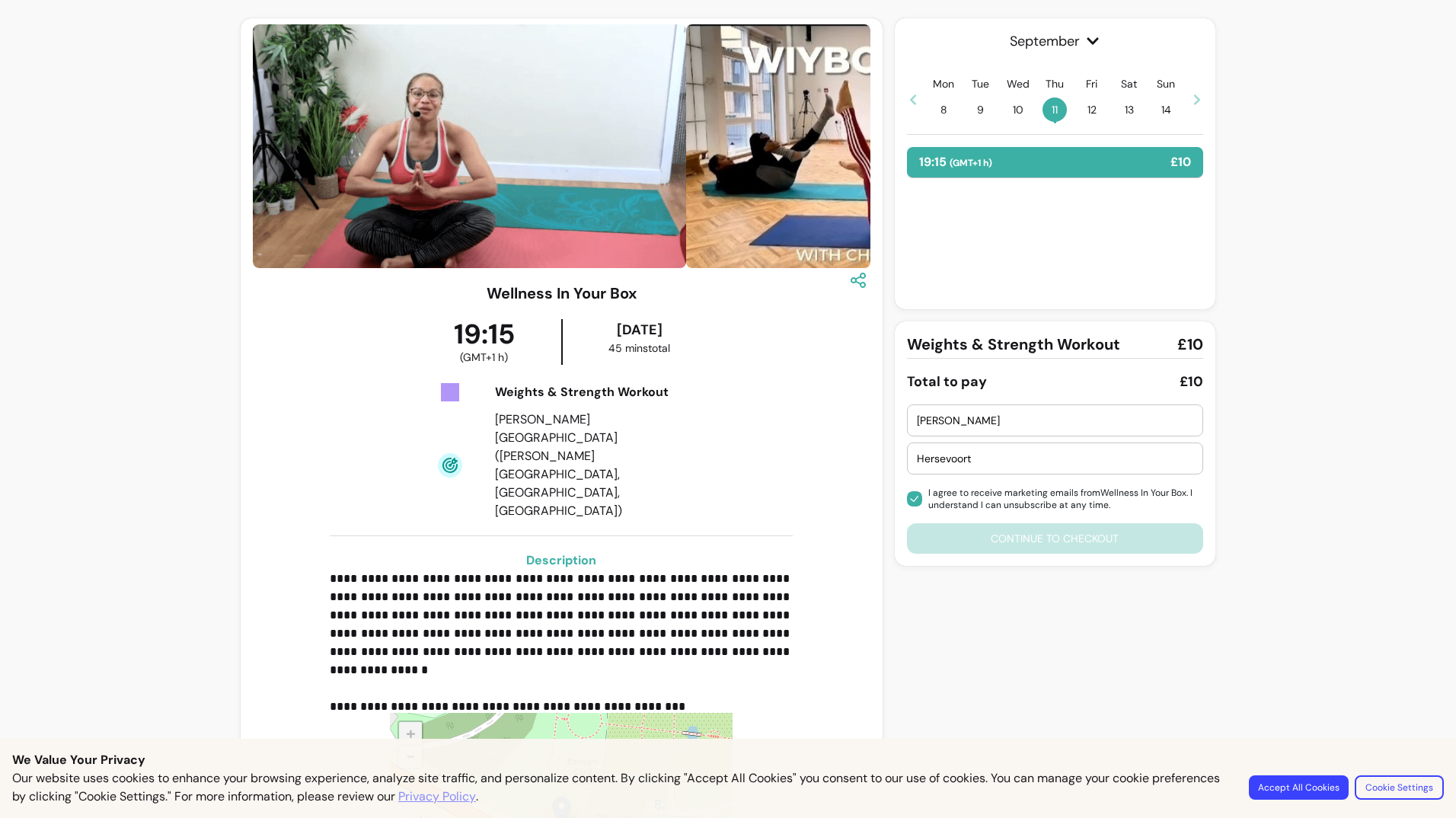
click at [1039, 543] on div "Yvonne Hersevoort I agree to receive marketing emails from Wellness In Your Box…" at bounding box center [1055, 479] width 296 height 149
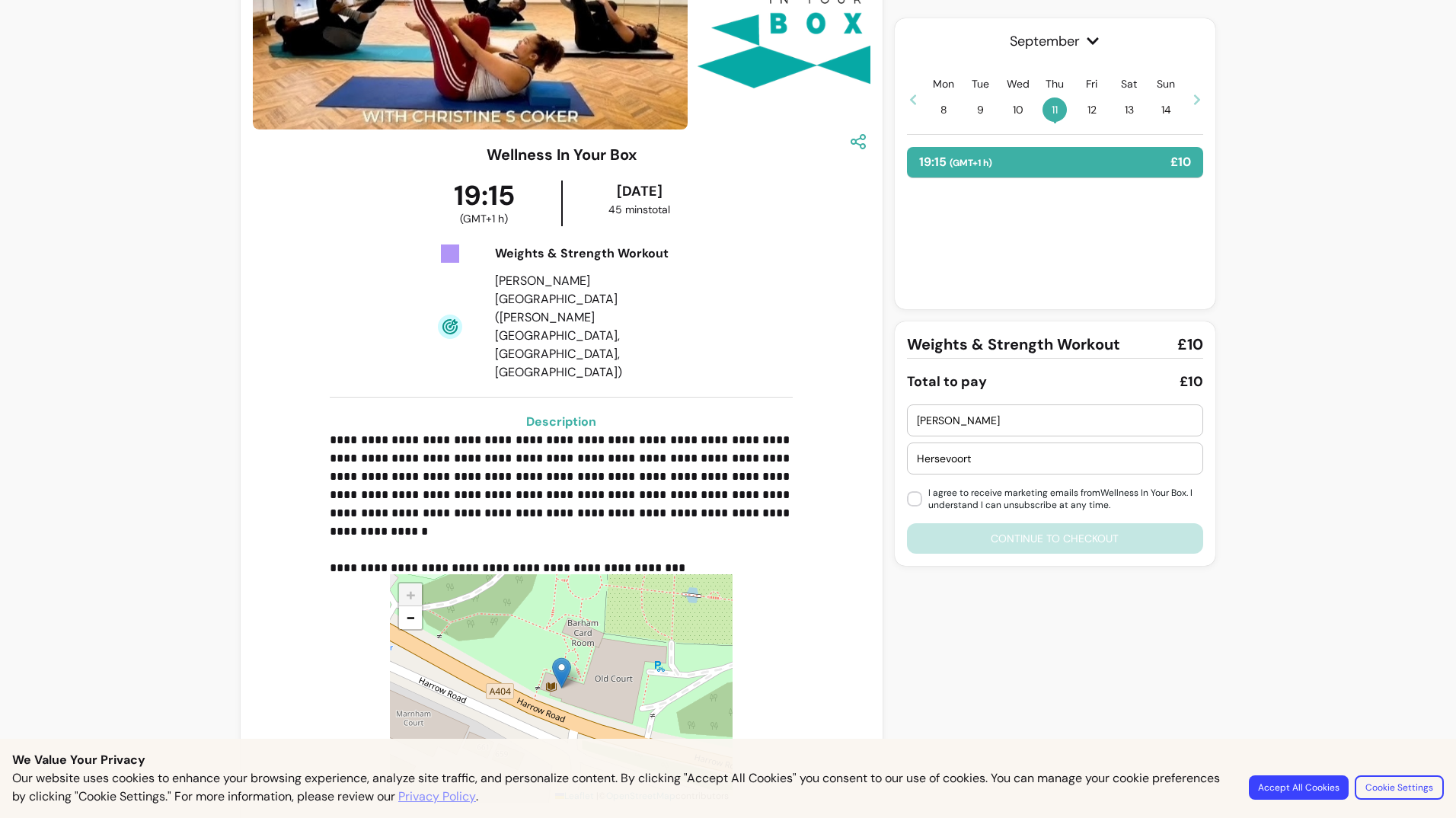
scroll to position [160, 0]
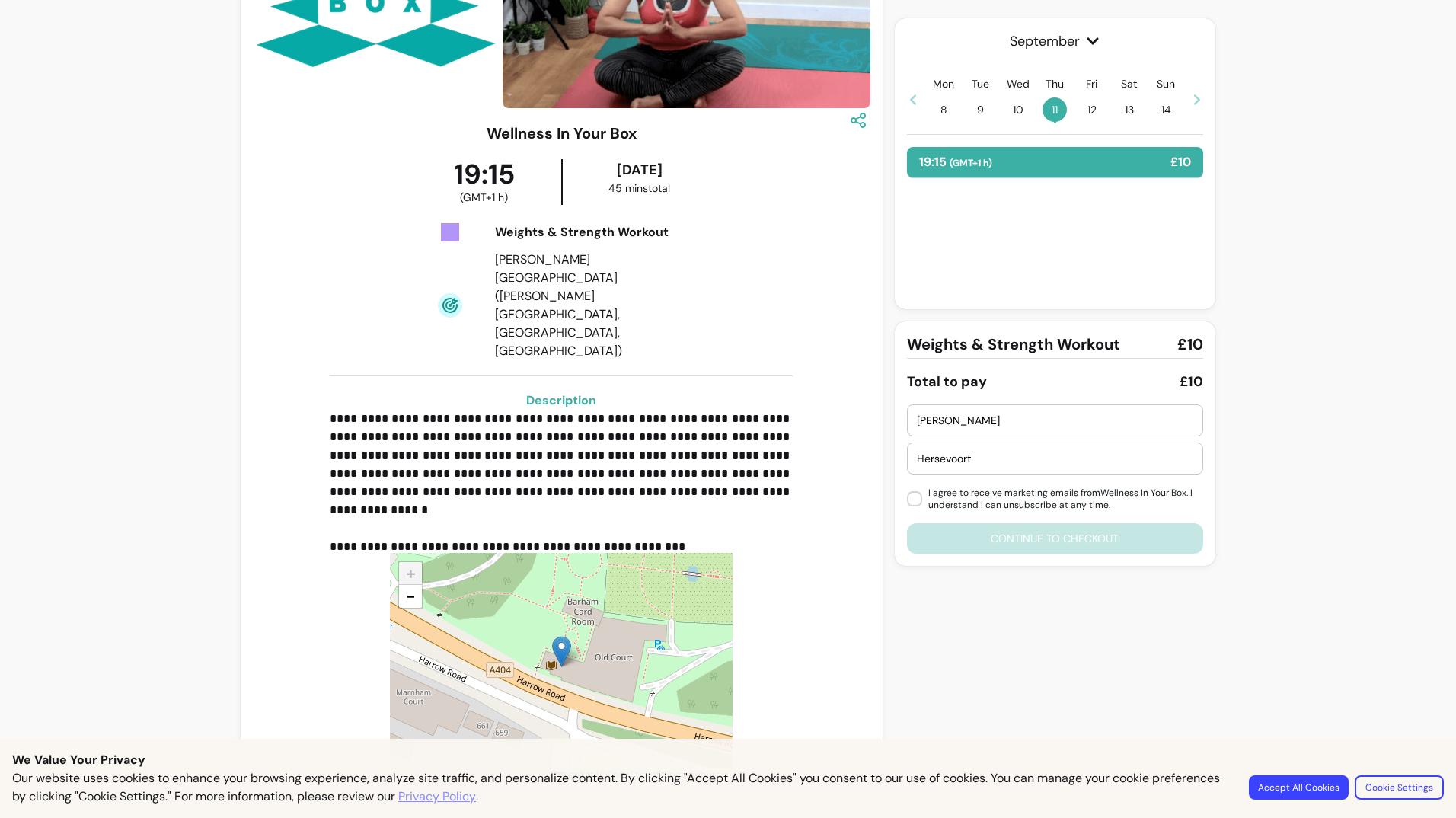
click at [1076, 145] on div "September Mon 8 Tue 9 Wed 10 Thu 11 • Fri 12 Sat 13 Sun 14 19:15 ( GMT+1 h ) £10" at bounding box center [1055, 164] width 320 height 291
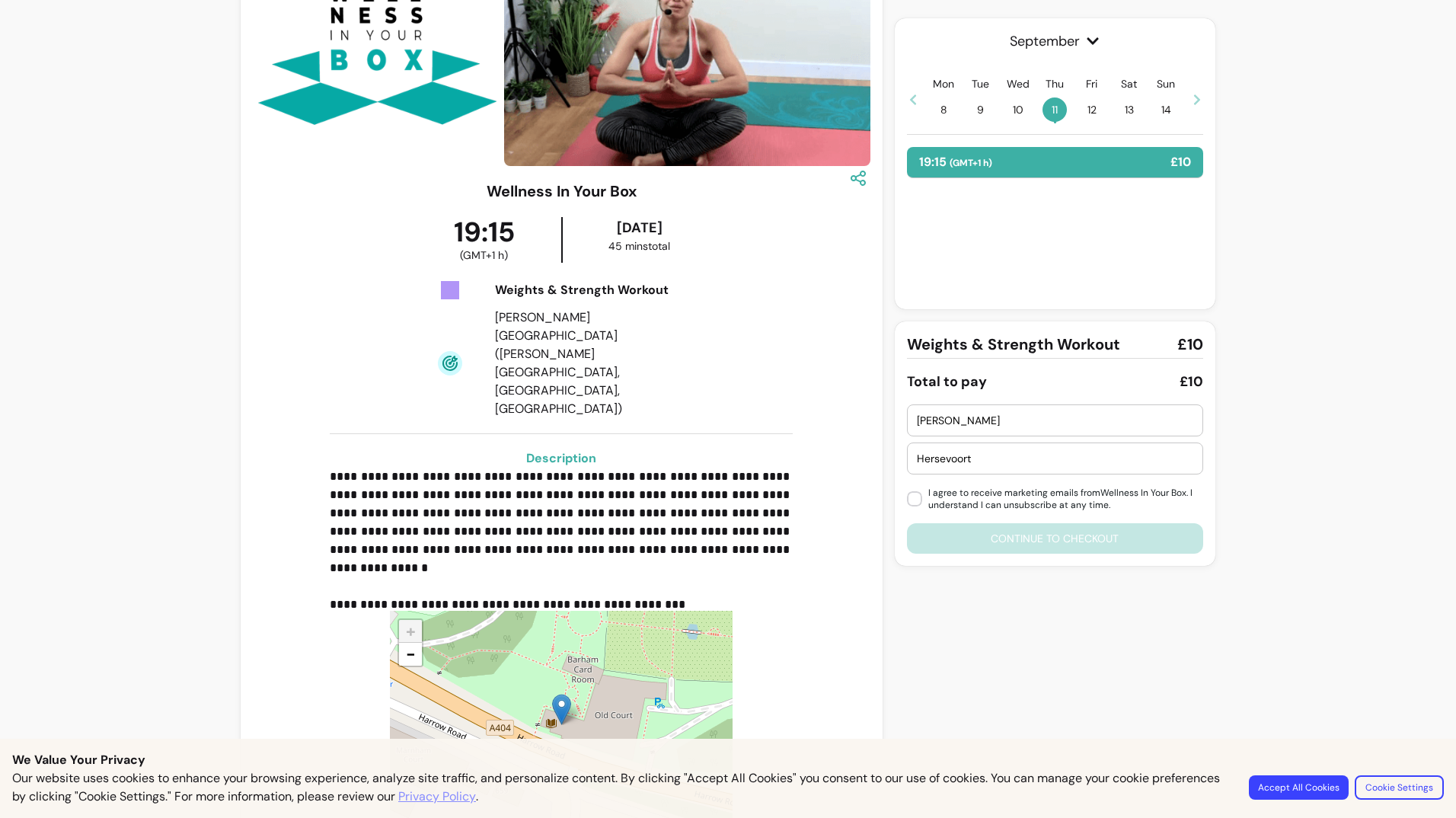
scroll to position [0, 0]
